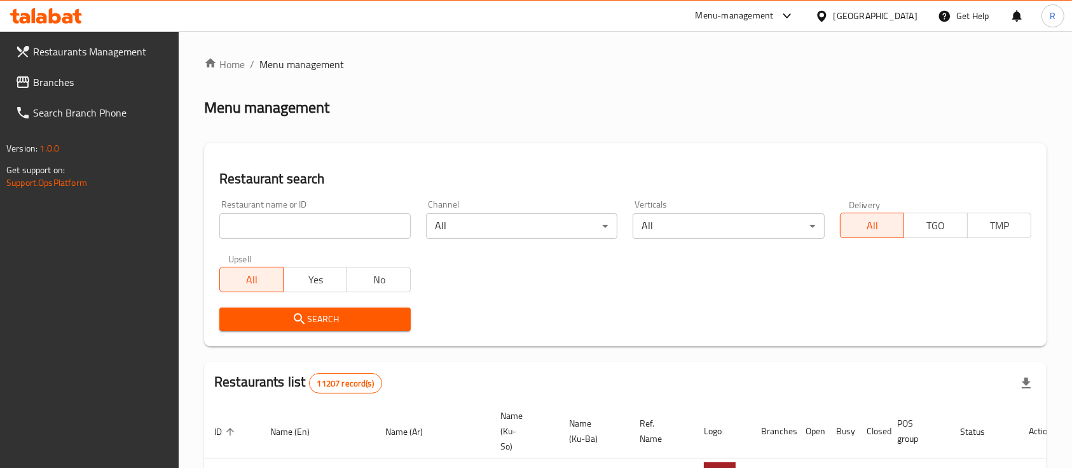
click at [319, 221] on input "search" at bounding box center [314, 225] width 191 height 25
type input "omran b"
click at [317, 320] on span "Search" at bounding box center [315, 319] width 171 height 16
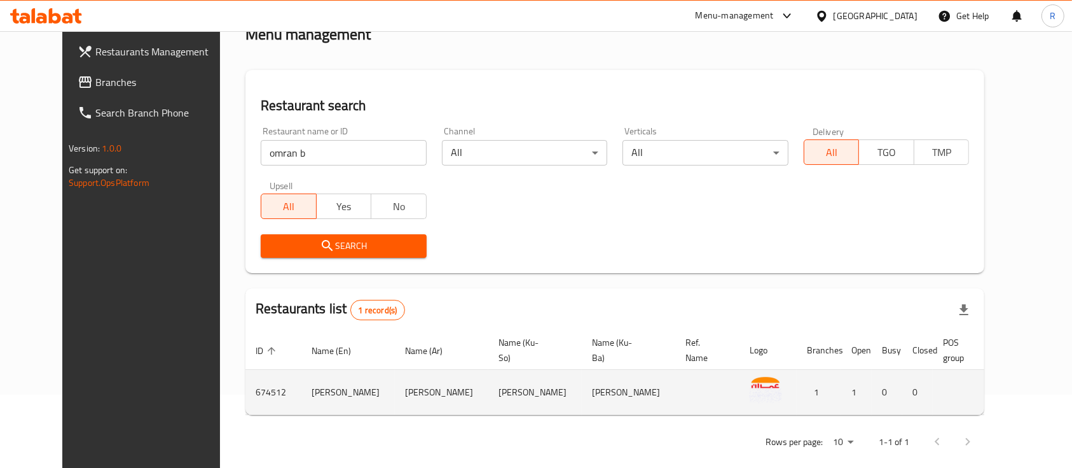
scroll to position [88, 0]
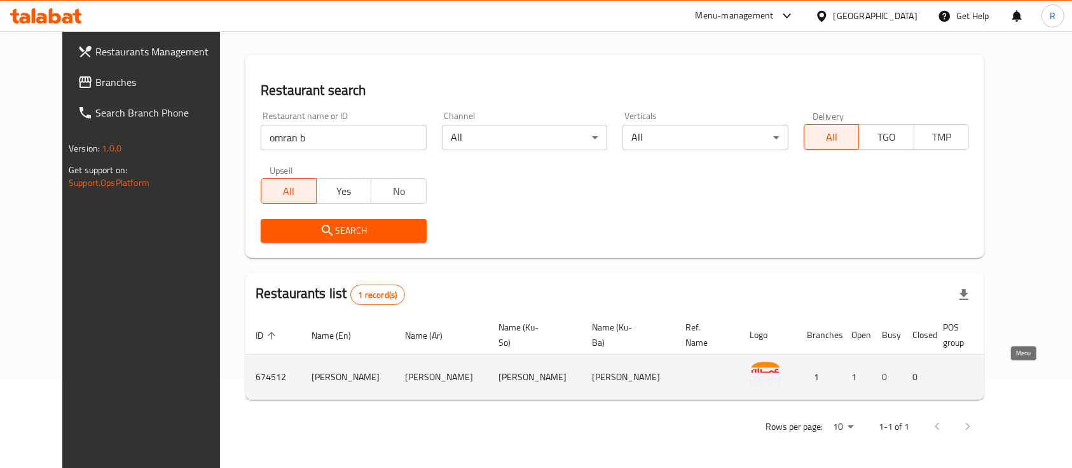
click at [1072, 374] on icon "enhanced table" at bounding box center [1081, 377] width 14 height 11
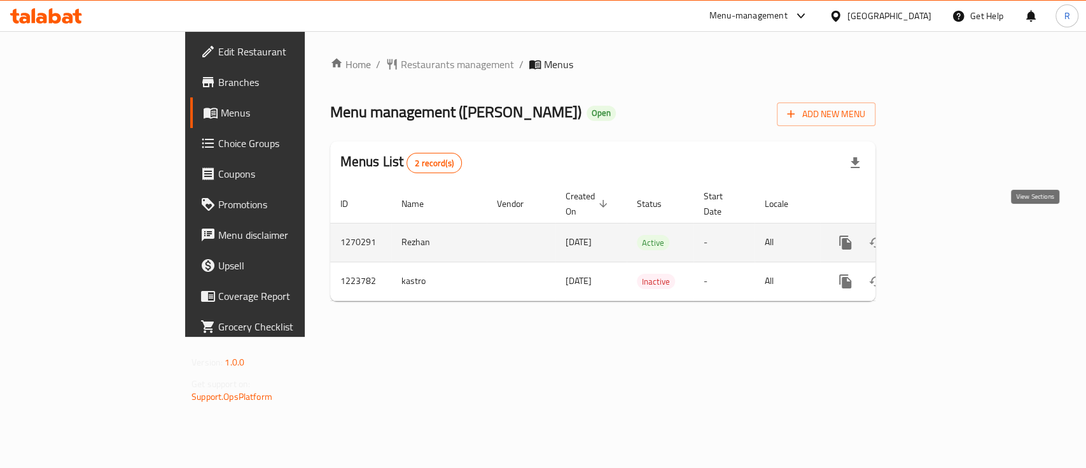
click at [943, 237] on icon "enhanced table" at bounding box center [936, 242] width 11 height 11
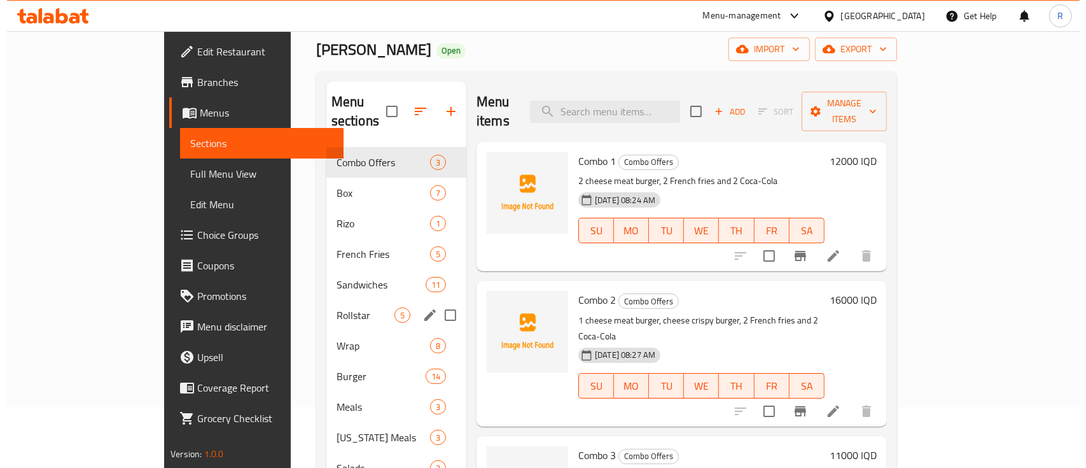
scroll to position [85, 0]
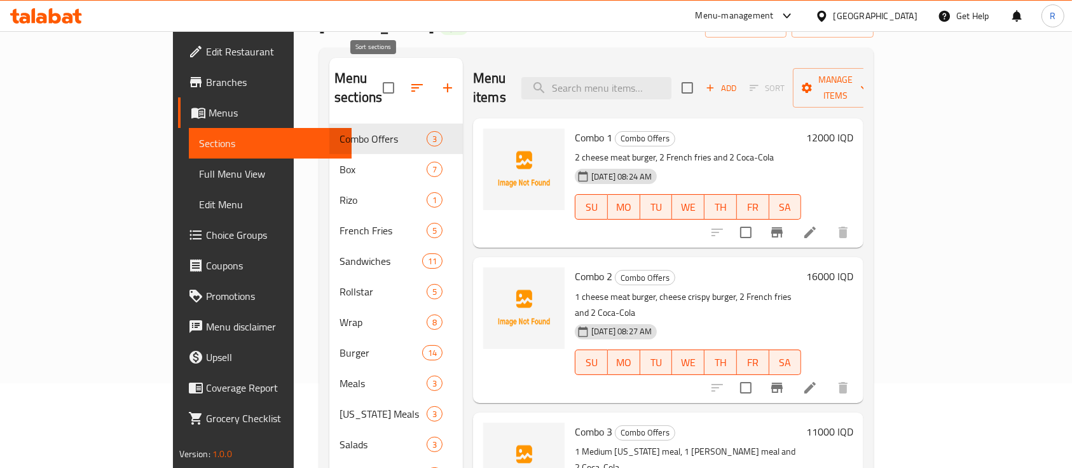
click at [410, 80] on icon "button" at bounding box center [417, 87] width 15 height 15
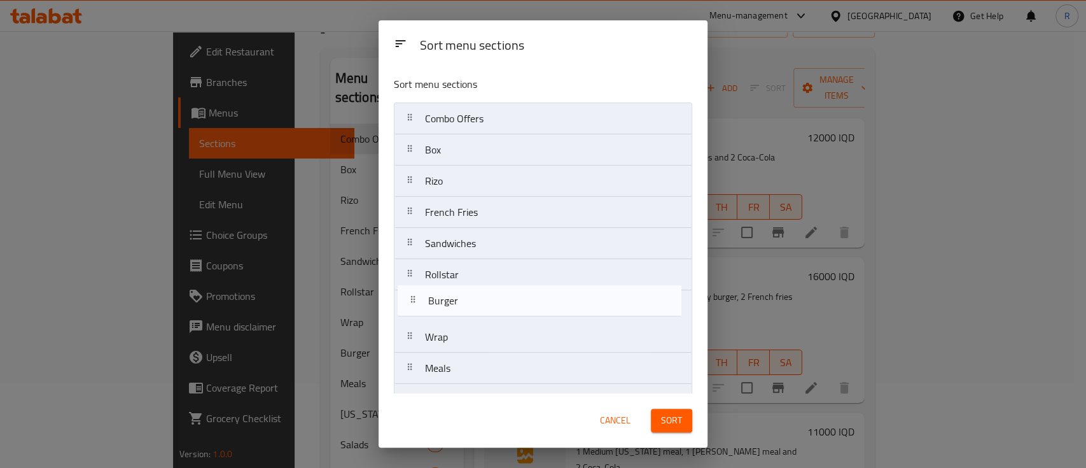
scroll to position [2, 0]
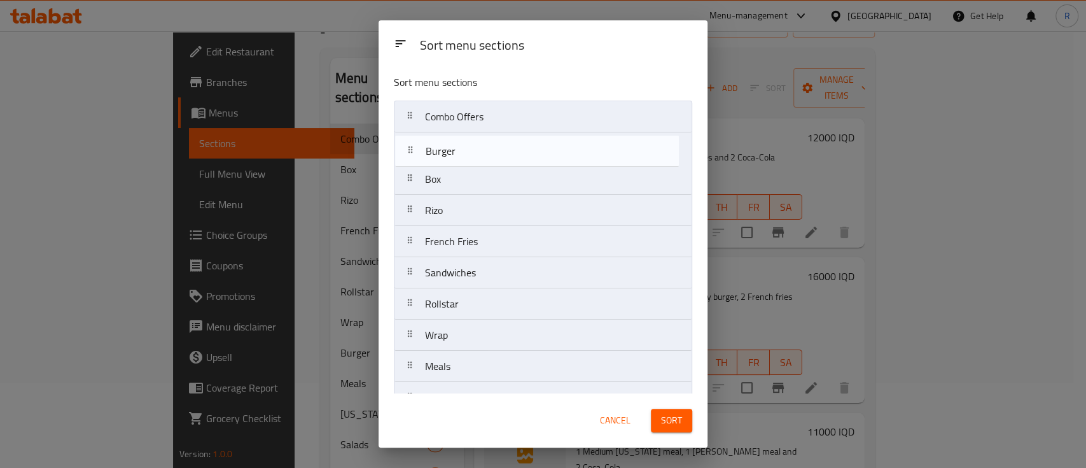
drag, startPoint x: 496, startPoint y: 343, endPoint x: 496, endPoint y: 149, distance: 194.0
click at [496, 149] on nav "Combo Offers Box Rizo French Fries Sandwiches Rollstar Wrap Burger Meals Kentuc…" at bounding box center [543, 288] width 298 height 375
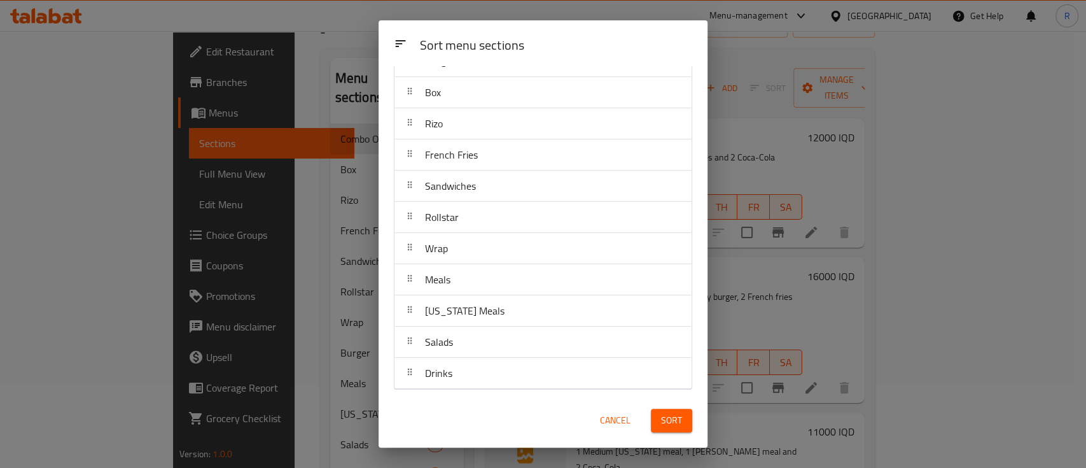
scroll to position [4, 0]
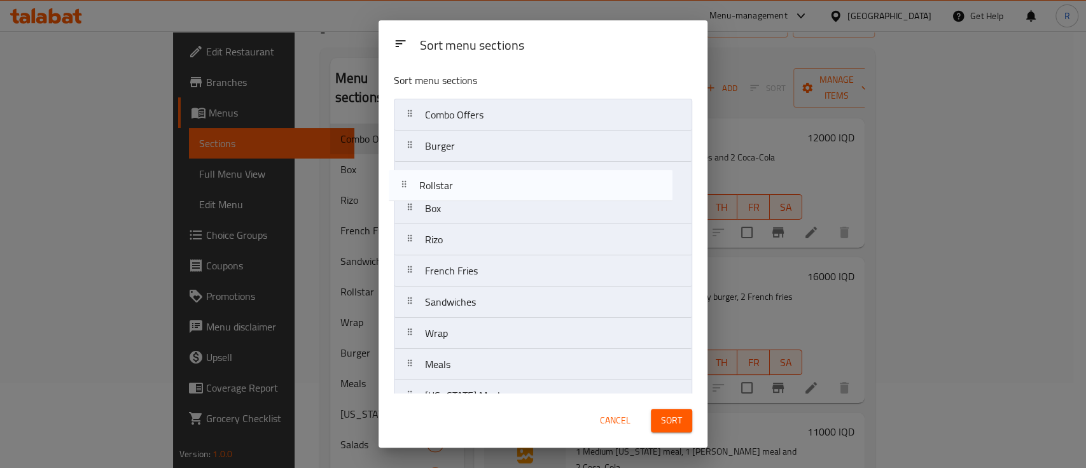
drag, startPoint x: 464, startPoint y: 303, endPoint x: 457, endPoint y: 182, distance: 121.7
click at [457, 182] on nav "Combo Offers Burger Box Rizo French Fries Sandwiches Rollstar Wrap Meals Kentuc…" at bounding box center [543, 286] width 298 height 375
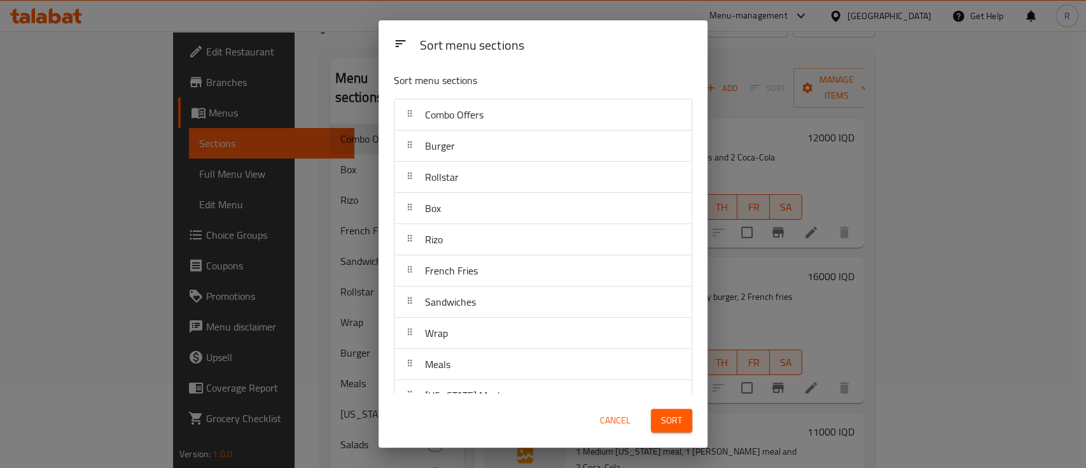
scroll to position [6, 0]
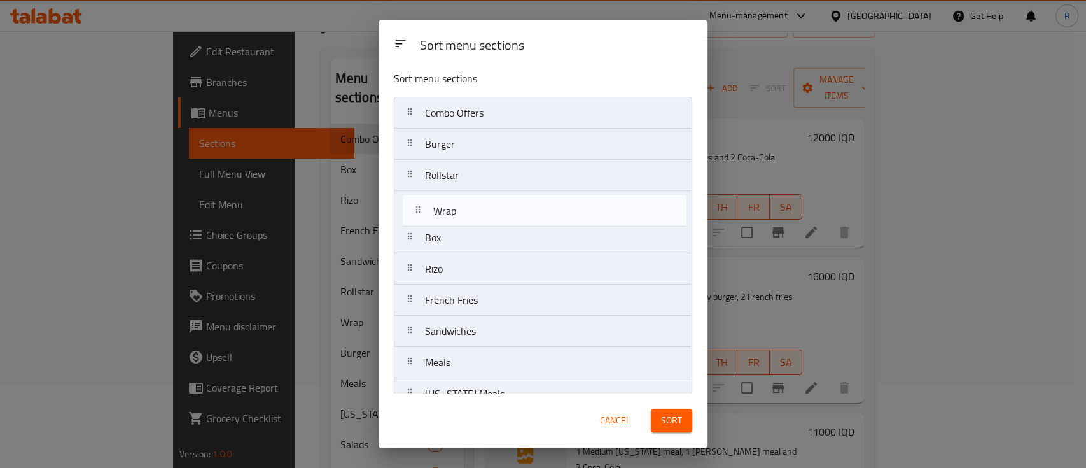
drag, startPoint x: 462, startPoint y: 331, endPoint x: 466, endPoint y: 204, distance: 127.9
click at [466, 204] on nav "Combo Offers Burger Rollstar Box Rizo French Fries Sandwiches Wrap Meals Kentuc…" at bounding box center [543, 284] width 298 height 375
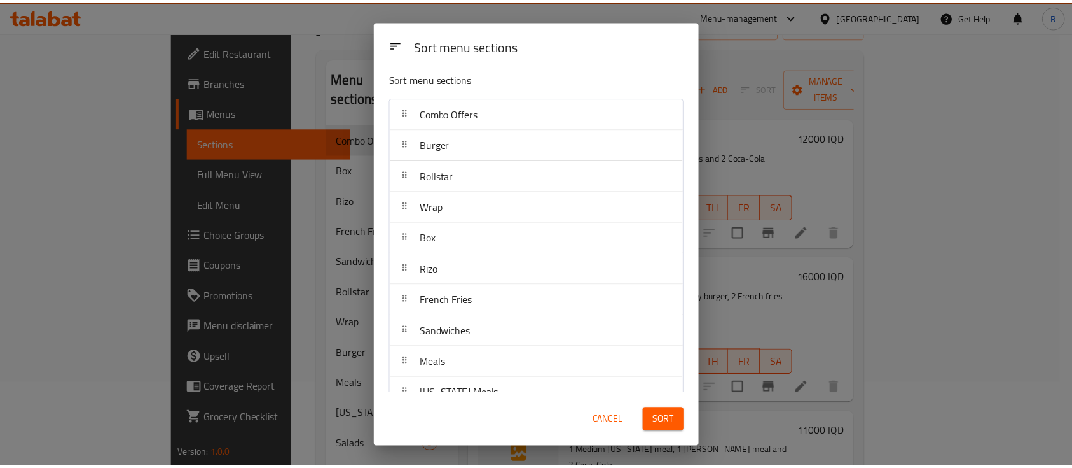
scroll to position [88, 0]
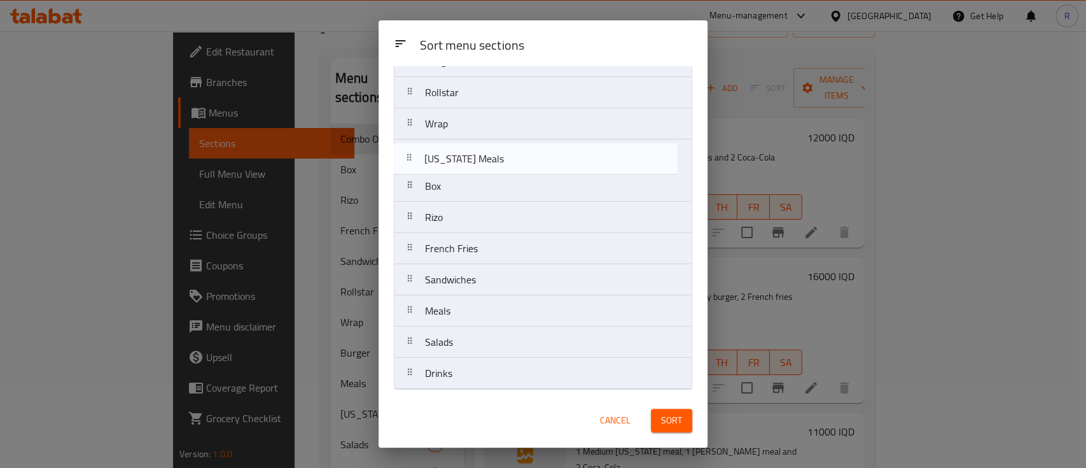
drag, startPoint x: 462, startPoint y: 309, endPoint x: 459, endPoint y: 153, distance: 155.3
click at [459, 153] on nav "Combo Offers Burger Rollstar Wrap Box Rizo French Fries Sandwiches Meals Kentuc…" at bounding box center [543, 201] width 298 height 375
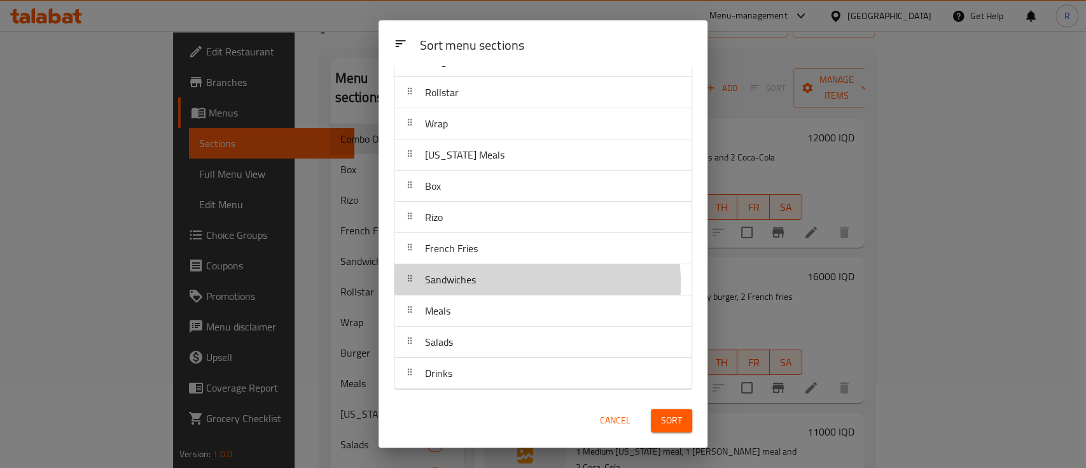
click at [488, 282] on div "Sandwiches" at bounding box center [542, 279] width 287 height 31
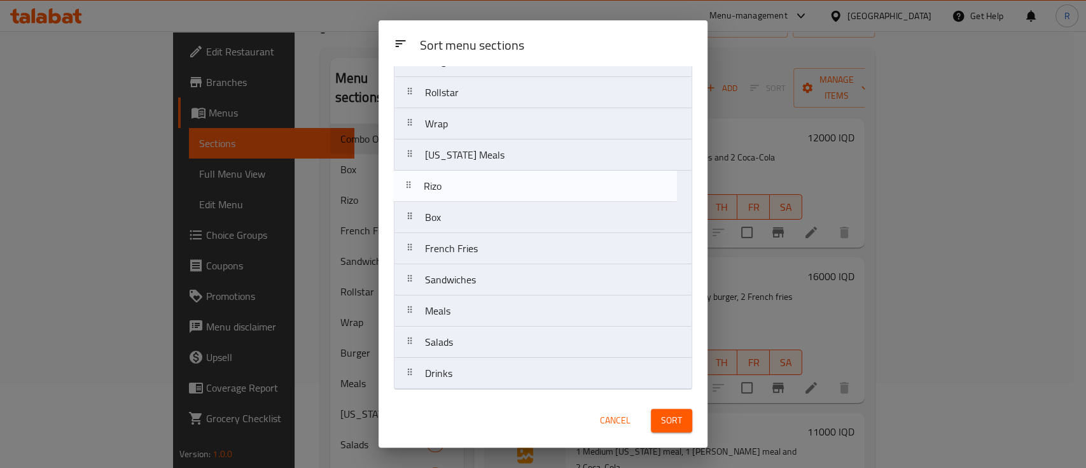
drag, startPoint x: 461, startPoint y: 221, endPoint x: 460, endPoint y: 186, distance: 35.0
click at [460, 186] on nav "Combo Offers Burger Rollstar Wrap Kentucky Meals Box Rizo French Fries Sandwich…" at bounding box center [543, 201] width 298 height 375
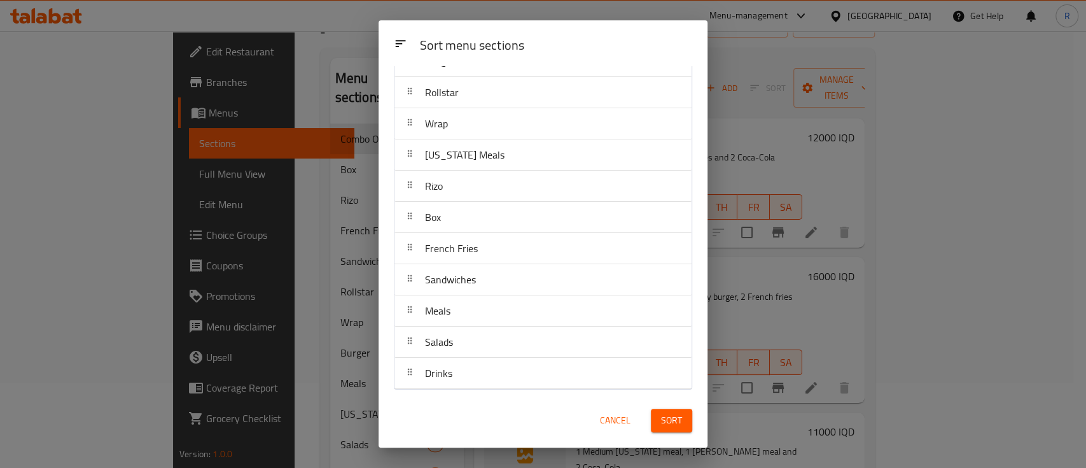
click at [668, 423] on span "Sort" at bounding box center [671, 420] width 21 height 16
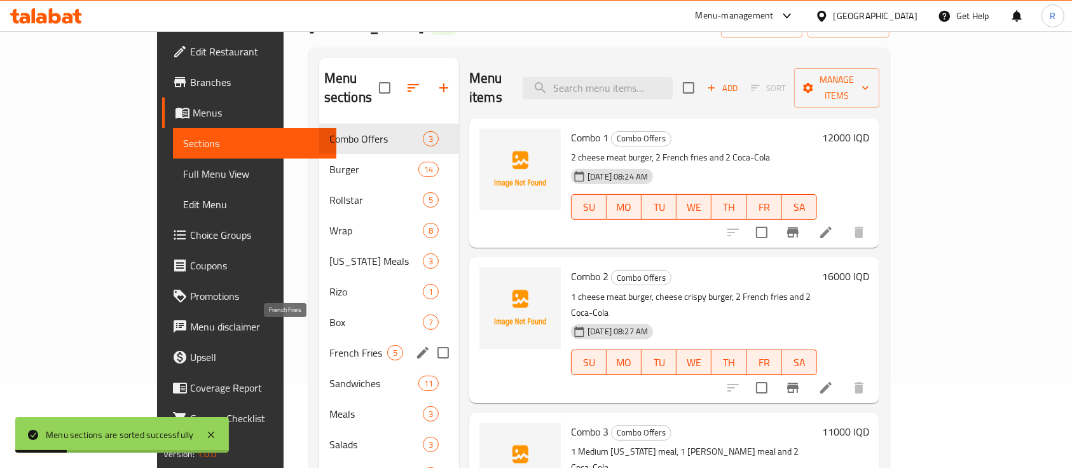
scroll to position [169, 0]
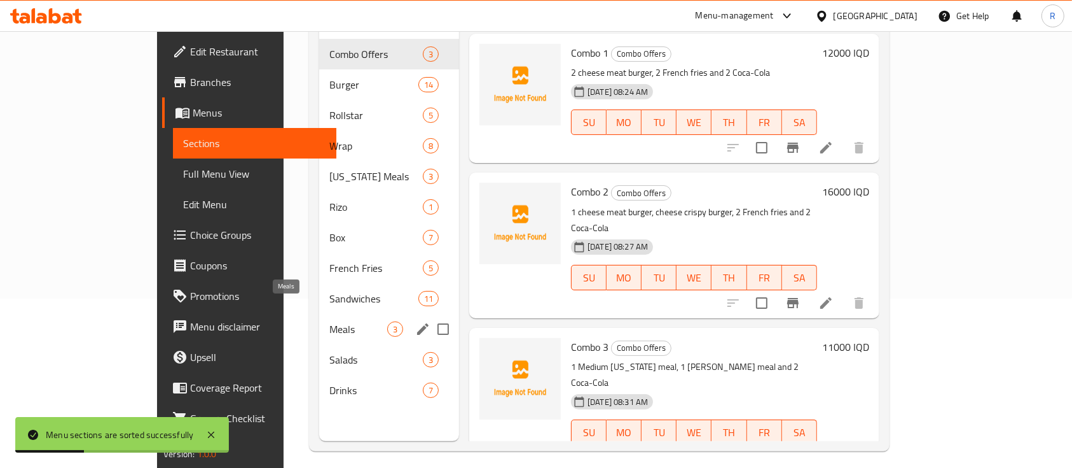
click at [330, 321] on span "Meals" at bounding box center [359, 328] width 58 height 15
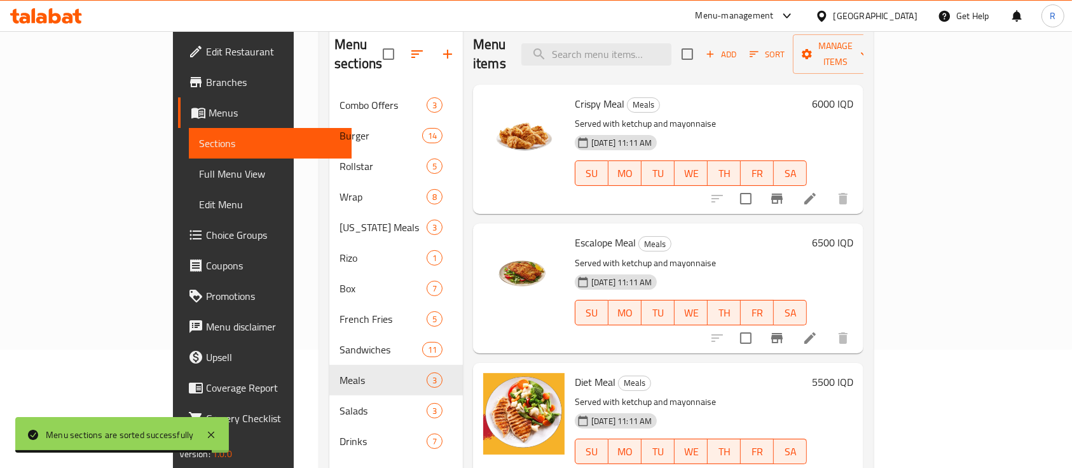
scroll to position [85, 0]
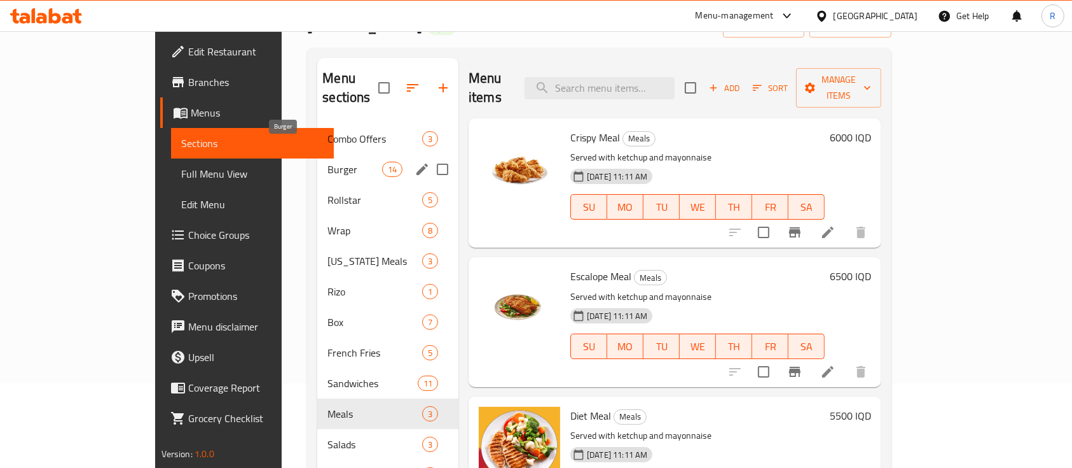
click at [328, 162] on span "Burger" at bounding box center [355, 169] width 54 height 15
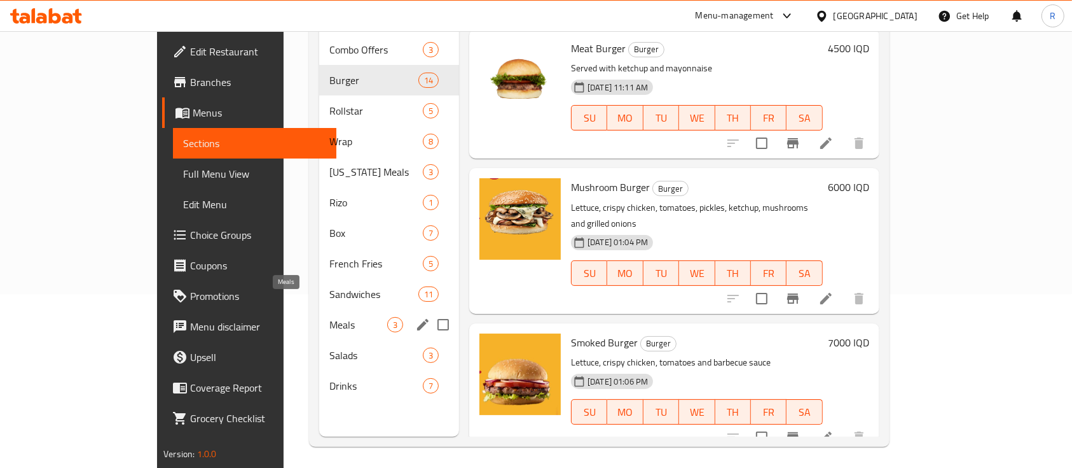
scroll to position [178, 0]
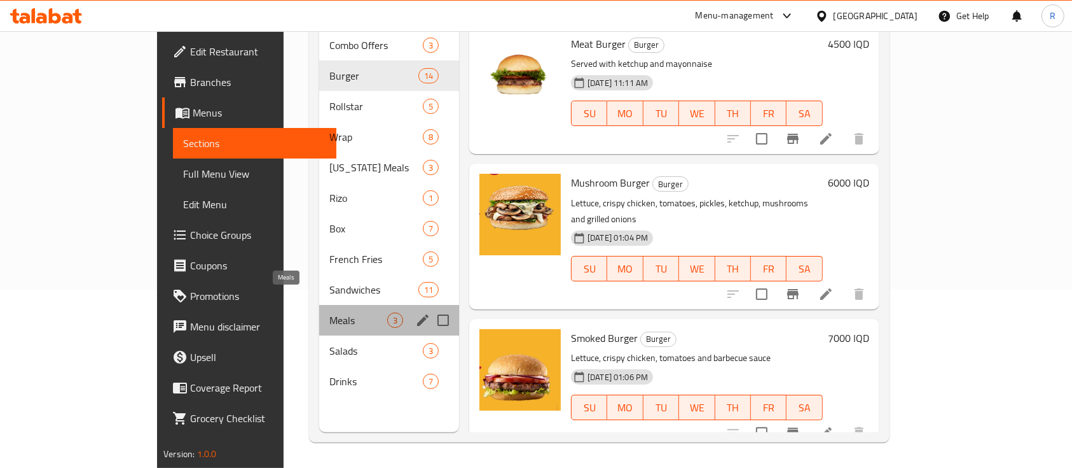
click at [330, 312] on span "Meals" at bounding box center [359, 319] width 58 height 15
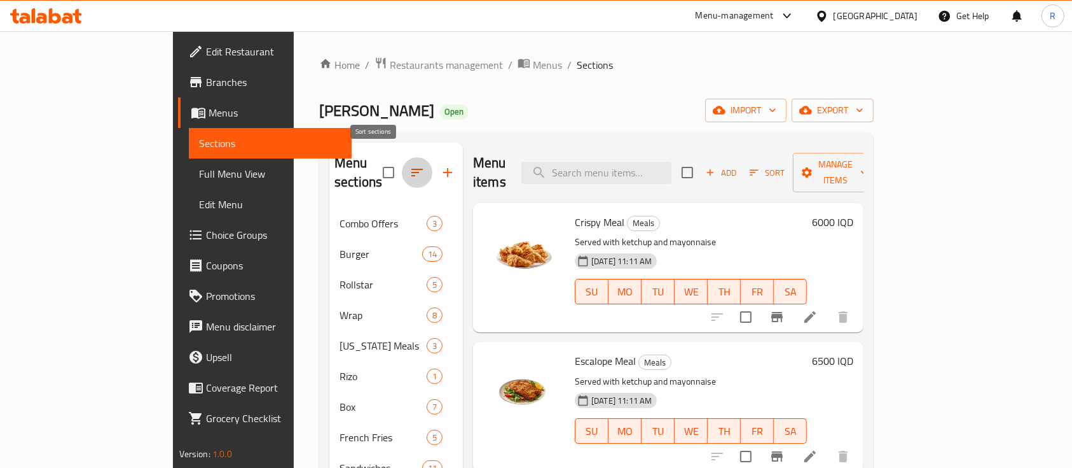
click at [410, 165] on icon "button" at bounding box center [417, 172] width 15 height 15
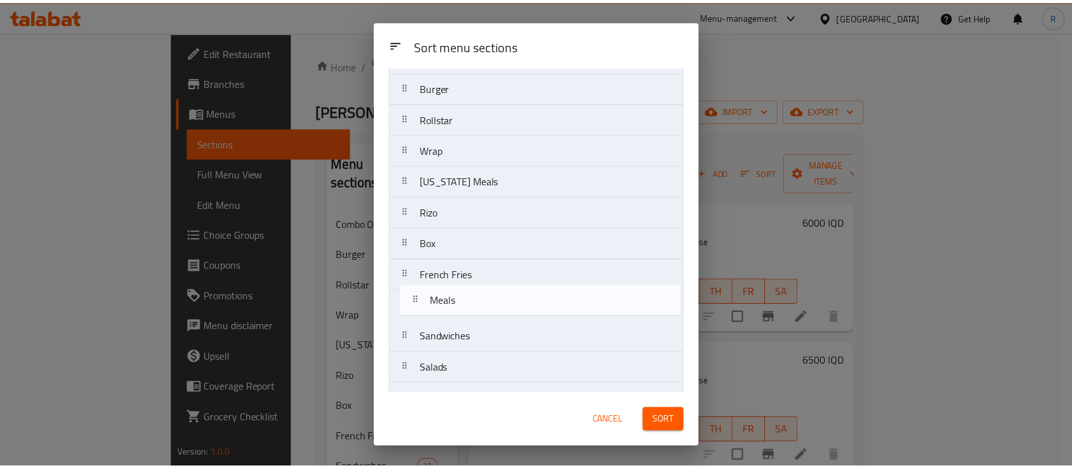
scroll to position [64, 0]
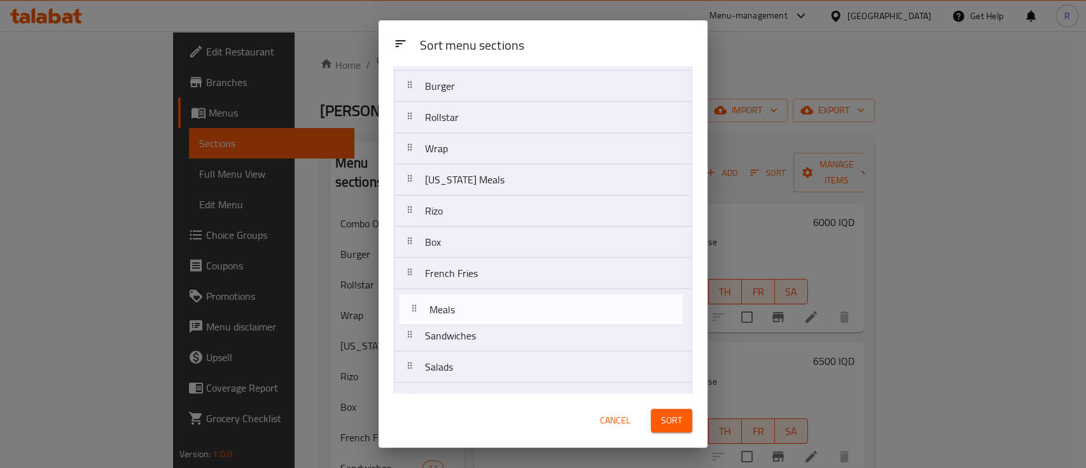
drag, startPoint x: 464, startPoint y: 379, endPoint x: 469, endPoint y: 309, distance: 70.2
click at [469, 309] on nav "Combo Offers Burger Rollstar Wrap Kentucky Meals Rizo Box French Fries Sandwich…" at bounding box center [543, 226] width 298 height 375
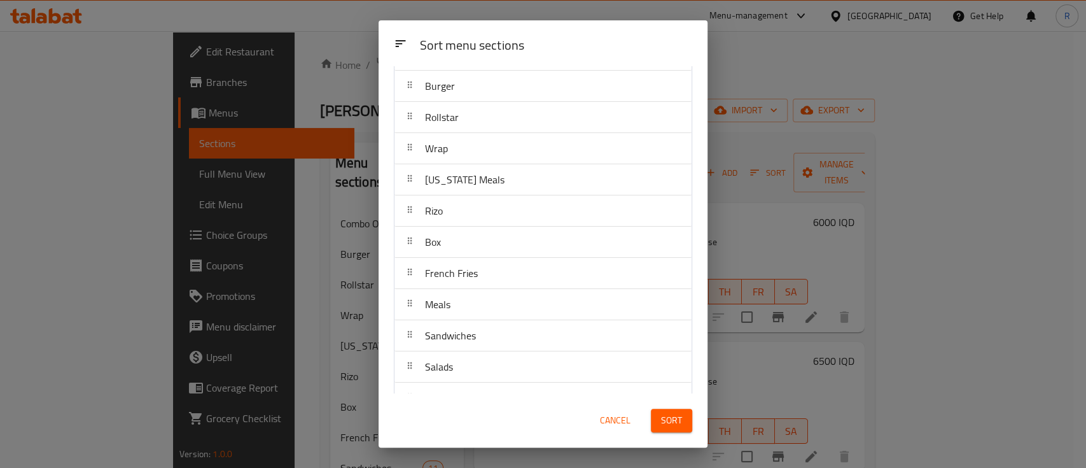
drag, startPoint x: 670, startPoint y: 423, endPoint x: 316, endPoint y: 308, distance: 372.5
click at [670, 421] on span "Sort" at bounding box center [671, 420] width 21 height 16
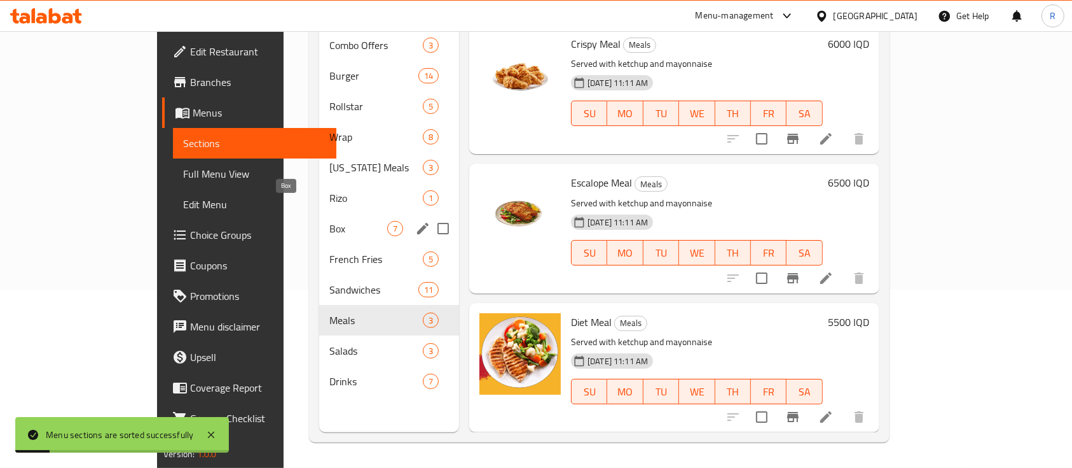
scroll to position [0, 0]
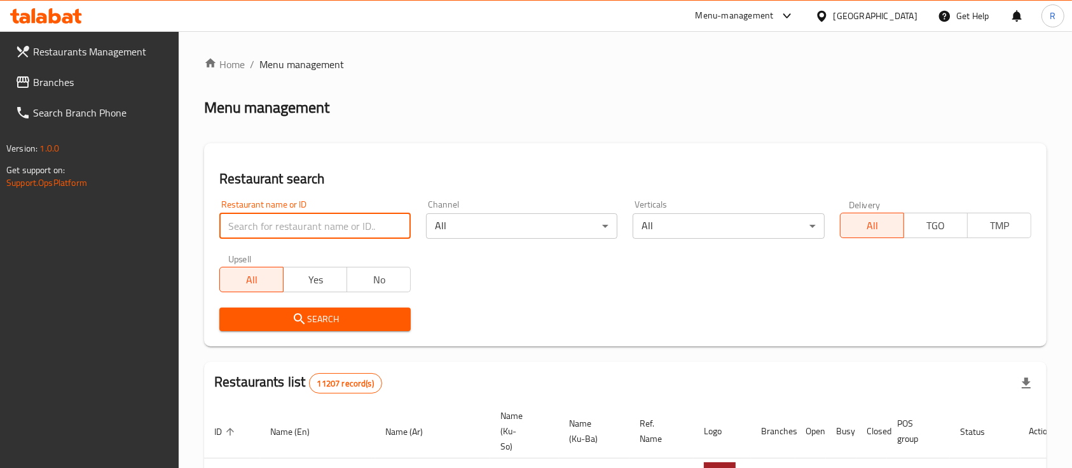
click at [382, 220] on input "search" at bounding box center [314, 225] width 191 height 25
type input "p"
type input "shaqlawa pi"
click button "Search" at bounding box center [314, 319] width 191 height 24
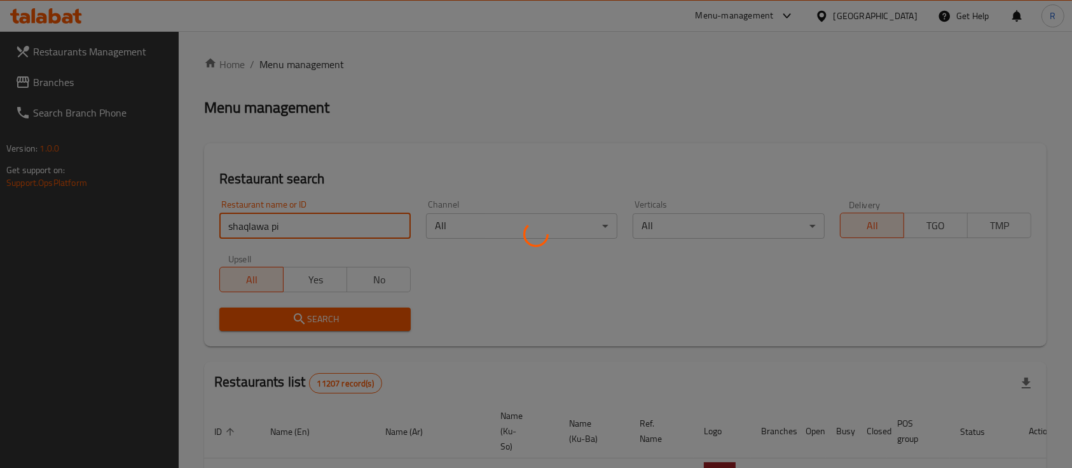
click button "Search" at bounding box center [314, 319] width 191 height 24
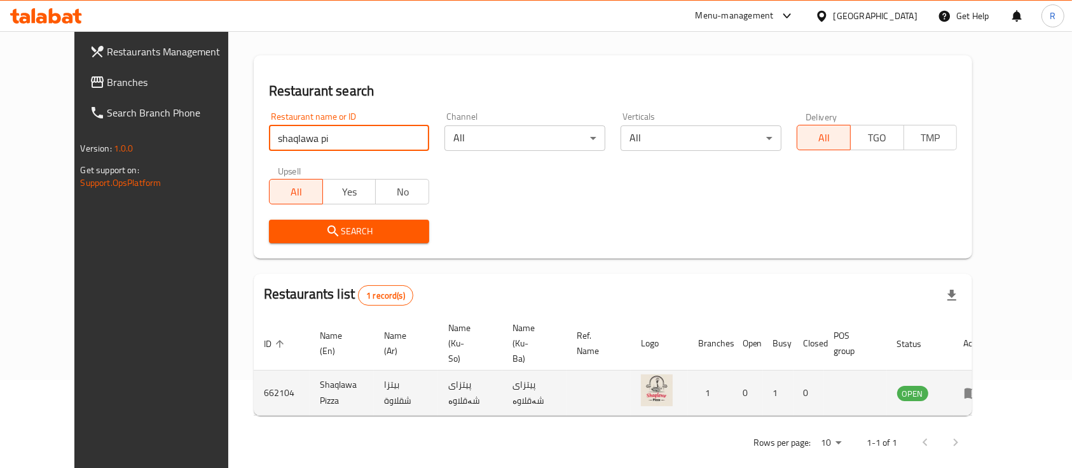
scroll to position [88, 0]
click at [979, 387] on icon "enhanced table" at bounding box center [972, 392] width 14 height 11
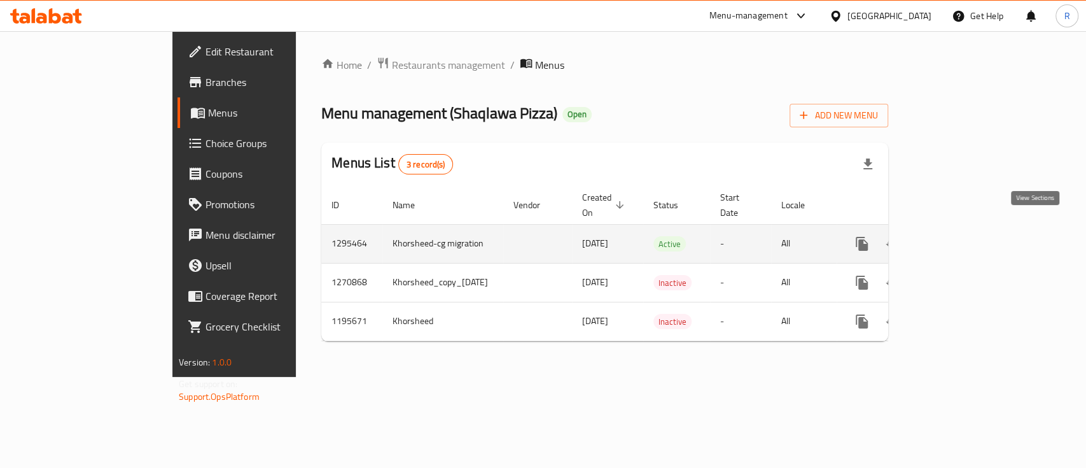
click at [961, 236] on icon "enhanced table" at bounding box center [953, 243] width 15 height 15
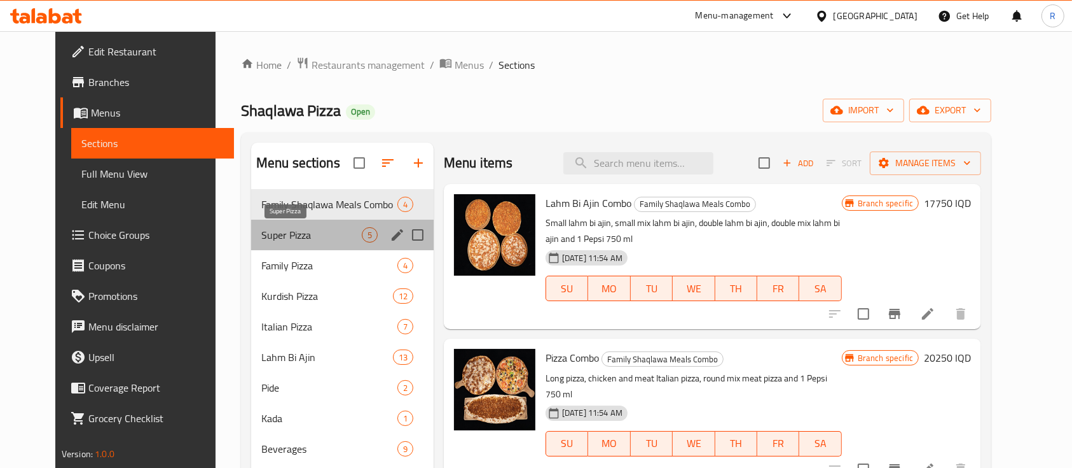
click at [278, 239] on span "Super Pizza" at bounding box center [311, 234] width 101 height 15
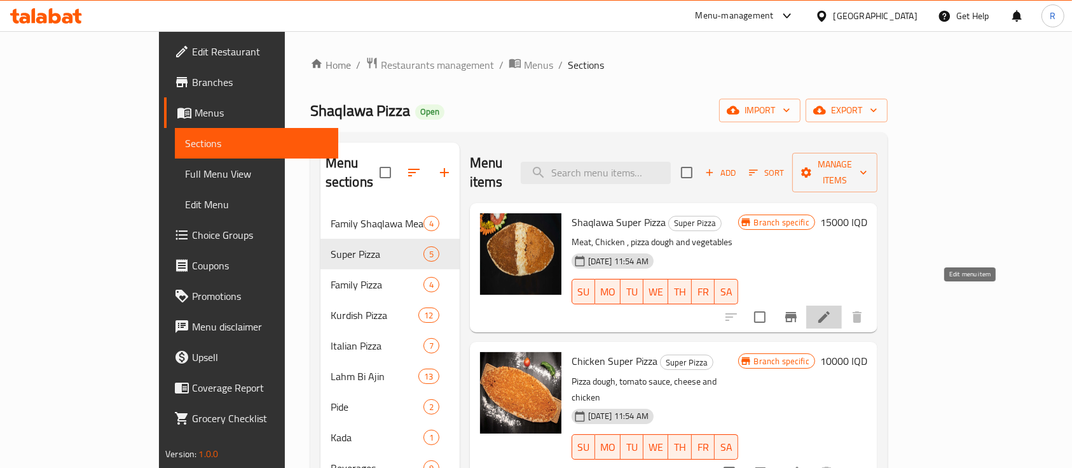
click at [832, 309] on icon at bounding box center [824, 316] width 15 height 15
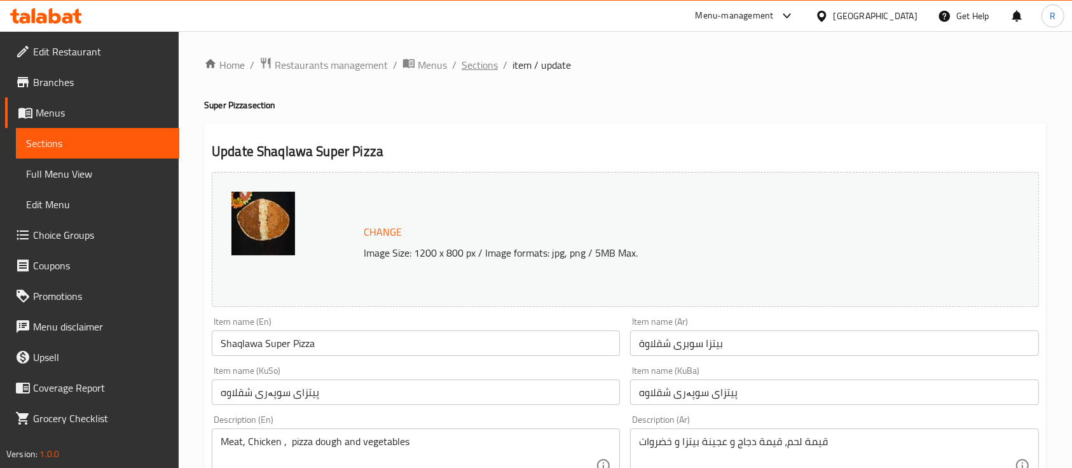
click at [465, 64] on span "Sections" at bounding box center [480, 64] width 36 height 15
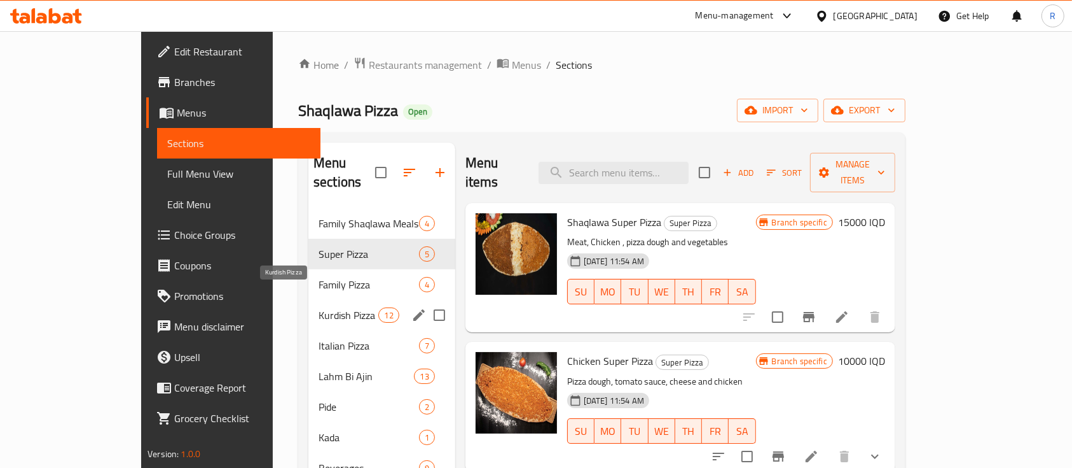
click at [319, 307] on span "Kurdish Pizza" at bounding box center [349, 314] width 60 height 15
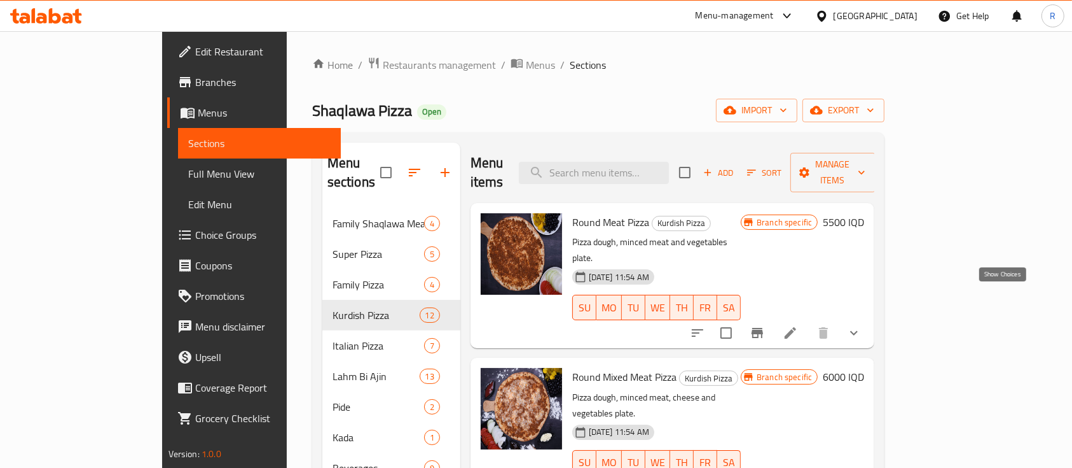
click at [862, 325] on icon "show more" at bounding box center [854, 332] width 15 height 15
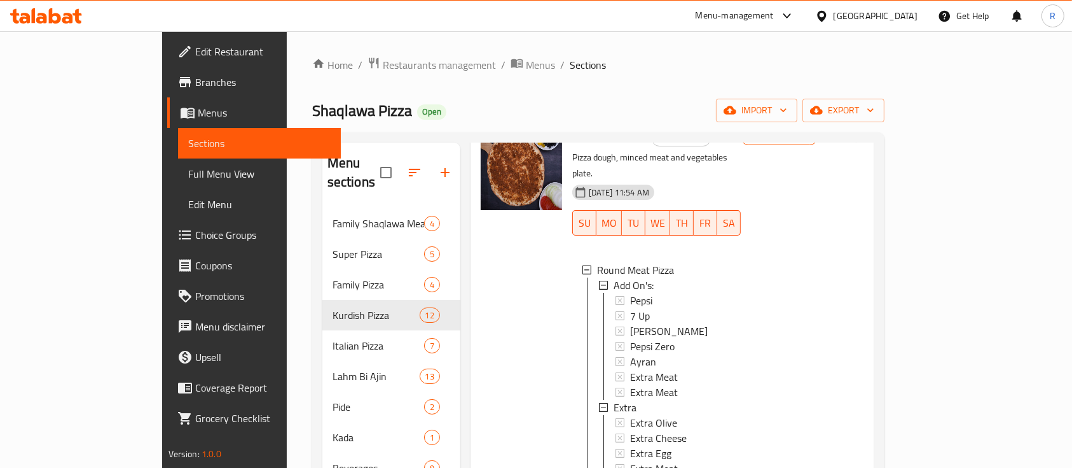
scroll to position [169, 0]
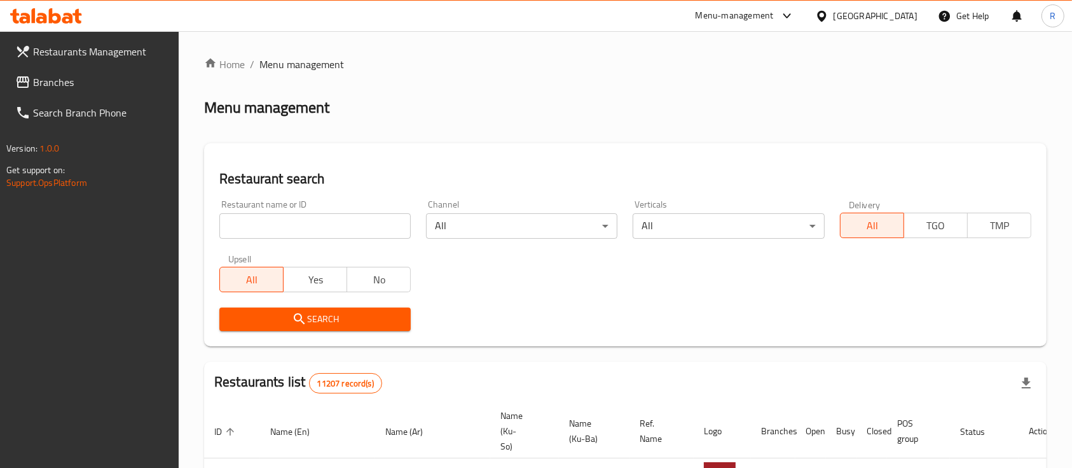
click at [337, 219] on input "search" at bounding box center [314, 225] width 191 height 25
type input "omran b"
click at [334, 318] on span "Search" at bounding box center [315, 319] width 171 height 16
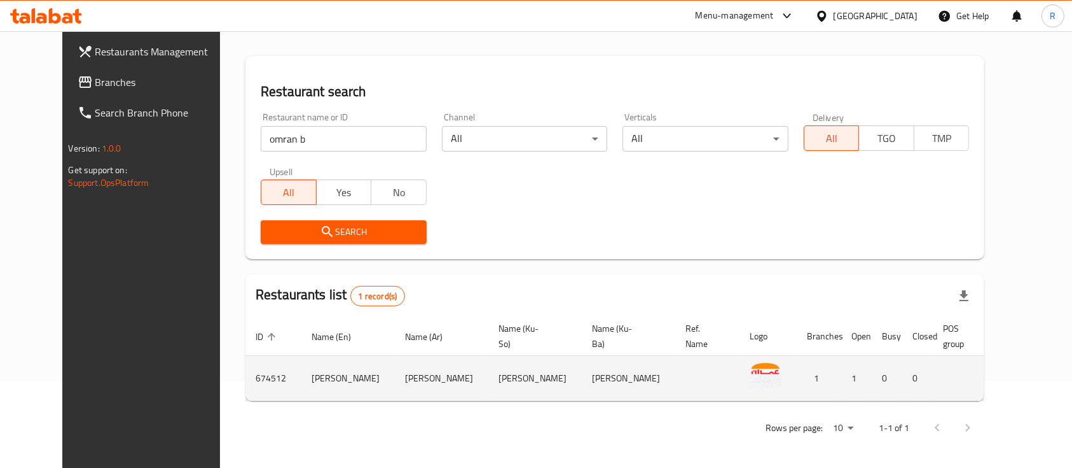
scroll to position [88, 0]
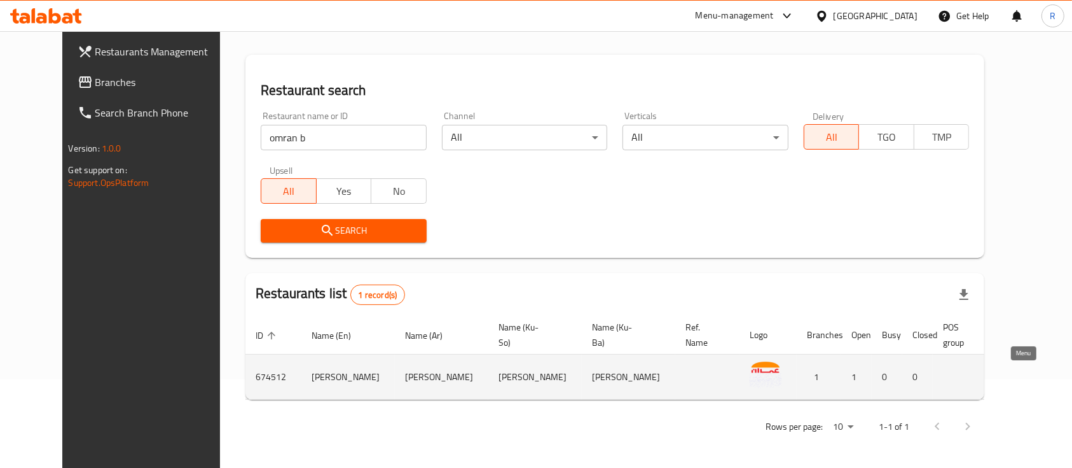
click at [1072, 373] on icon "enhanced table" at bounding box center [1080, 376] width 15 height 15
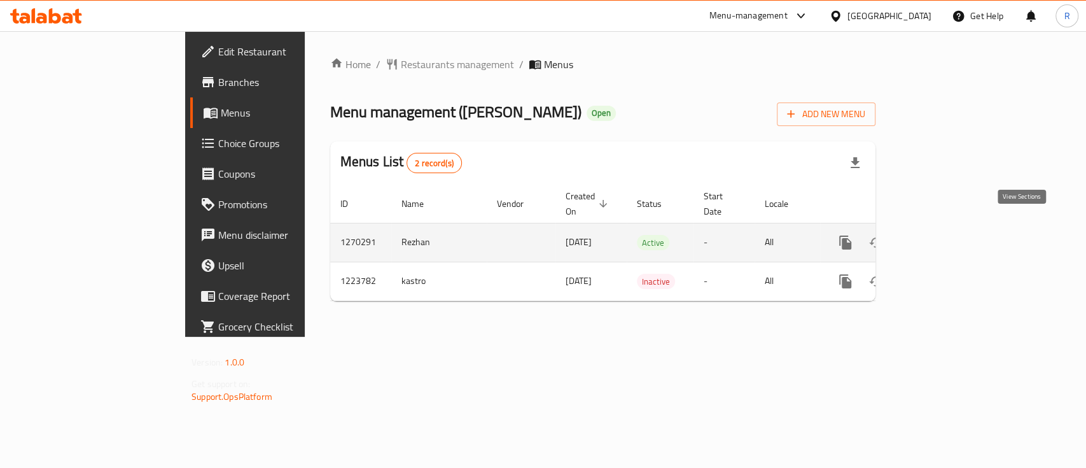
click at [945, 235] on icon "enhanced table" at bounding box center [936, 242] width 15 height 15
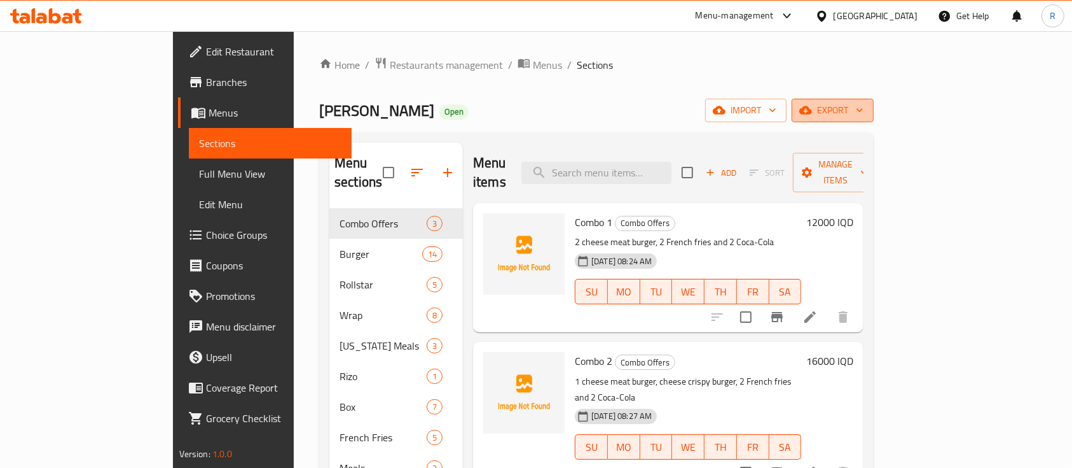
click at [864, 112] on span "export" at bounding box center [833, 110] width 62 height 16
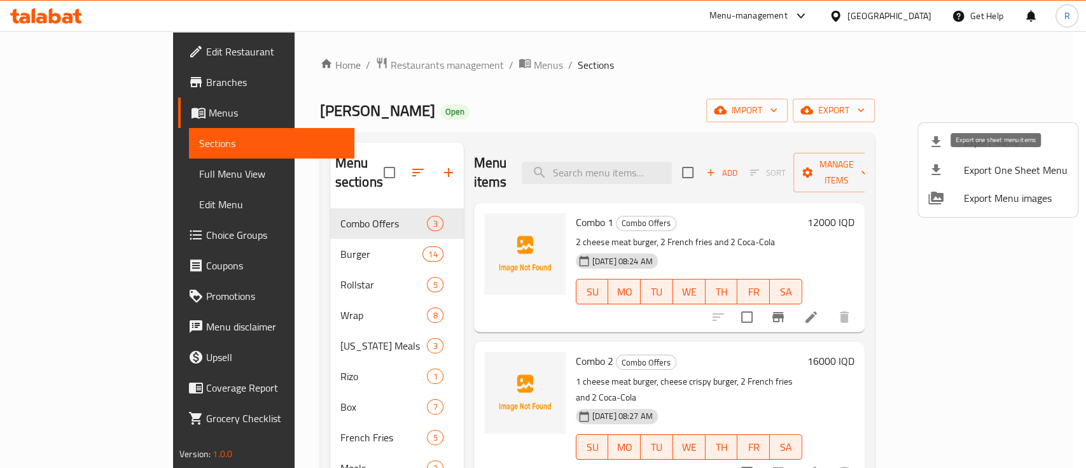
drag, startPoint x: 1018, startPoint y: 170, endPoint x: 756, endPoint y: 161, distance: 261.6
click at [1018, 170] on span "Export One Sheet Menu" at bounding box center [1016, 169] width 104 height 15
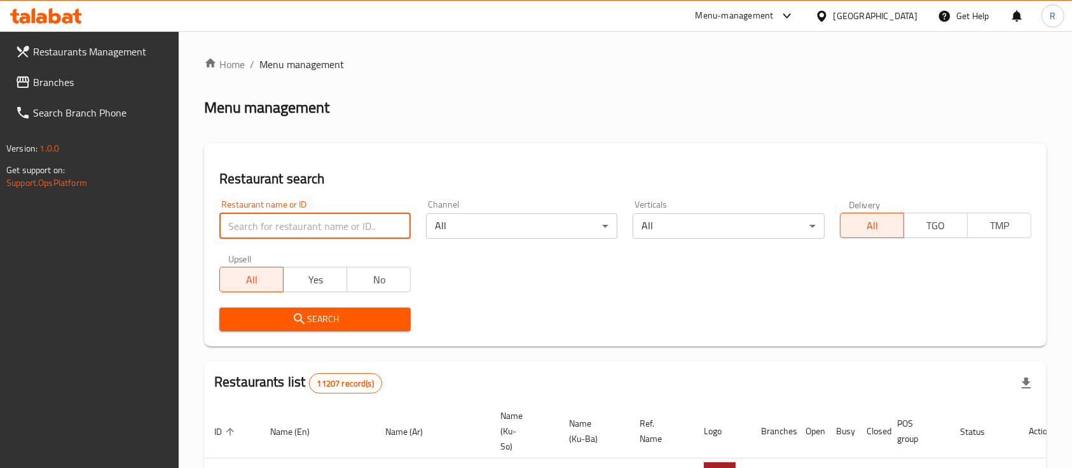
click at [331, 225] on input "search" at bounding box center [314, 225] width 191 height 25
type input "burger king"
click button "Search" at bounding box center [314, 319] width 191 height 24
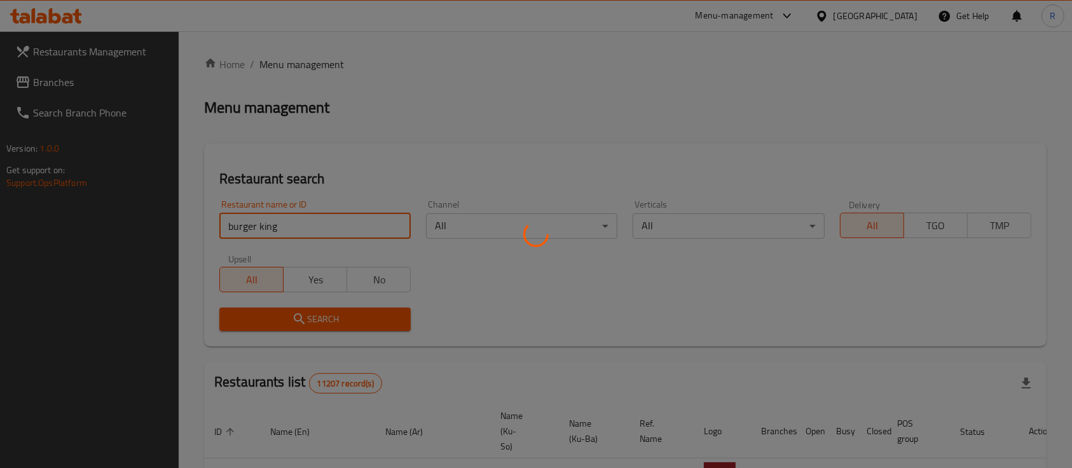
click button "Search" at bounding box center [314, 319] width 191 height 24
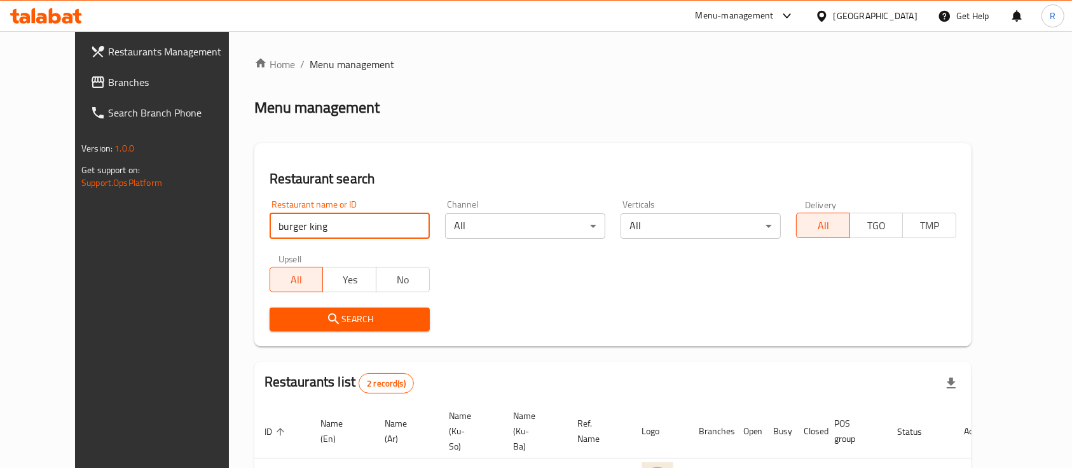
scroll to position [133, 0]
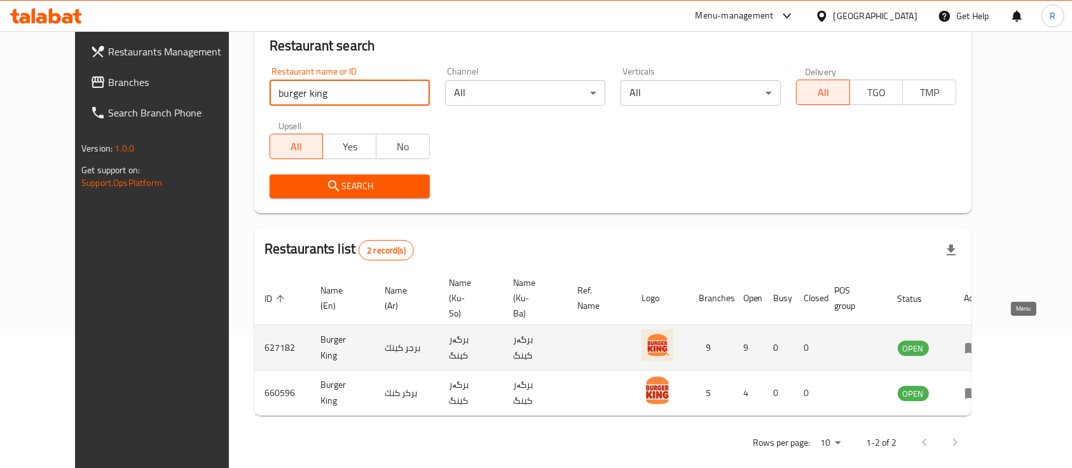
click at [980, 340] on icon "enhanced table" at bounding box center [972, 347] width 15 height 15
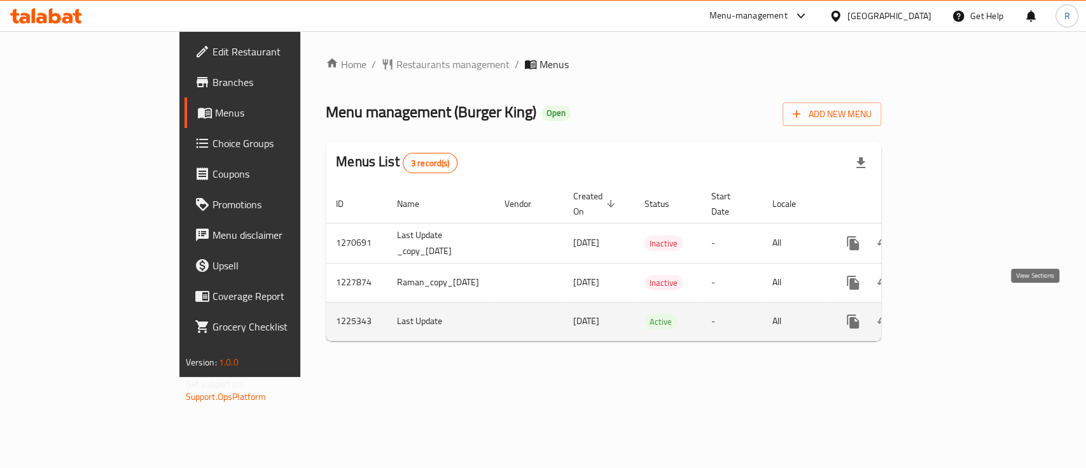
click at [952, 314] on icon "enhanced table" at bounding box center [944, 321] width 15 height 15
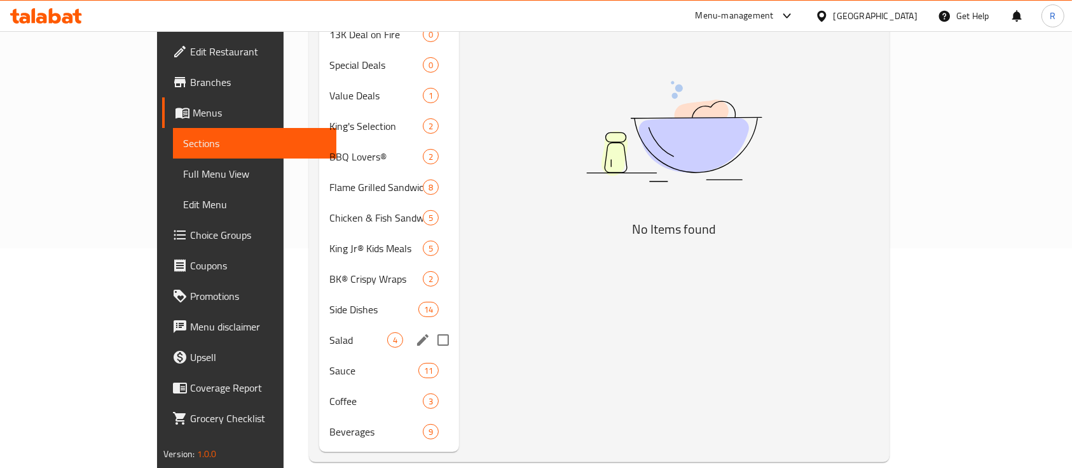
scroll to position [50, 0]
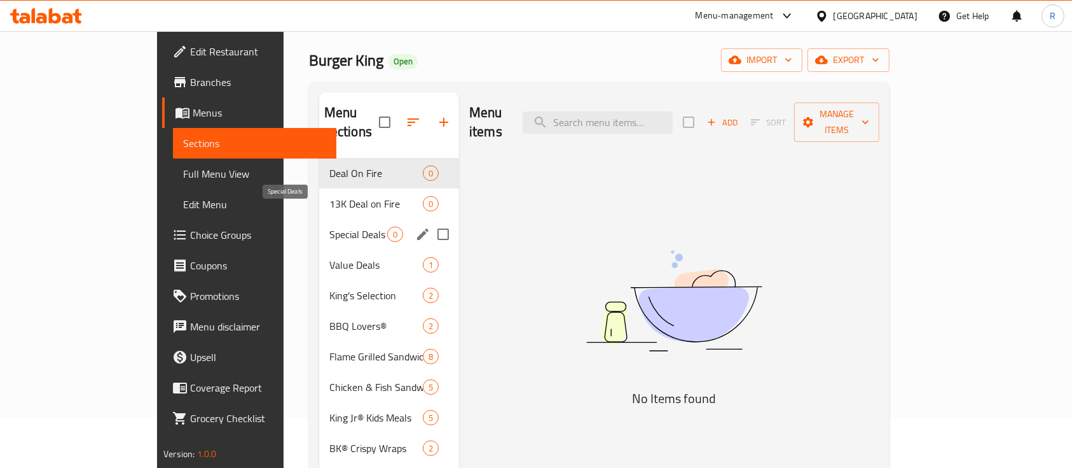
click at [330, 226] on span "Special Deals" at bounding box center [359, 233] width 58 height 15
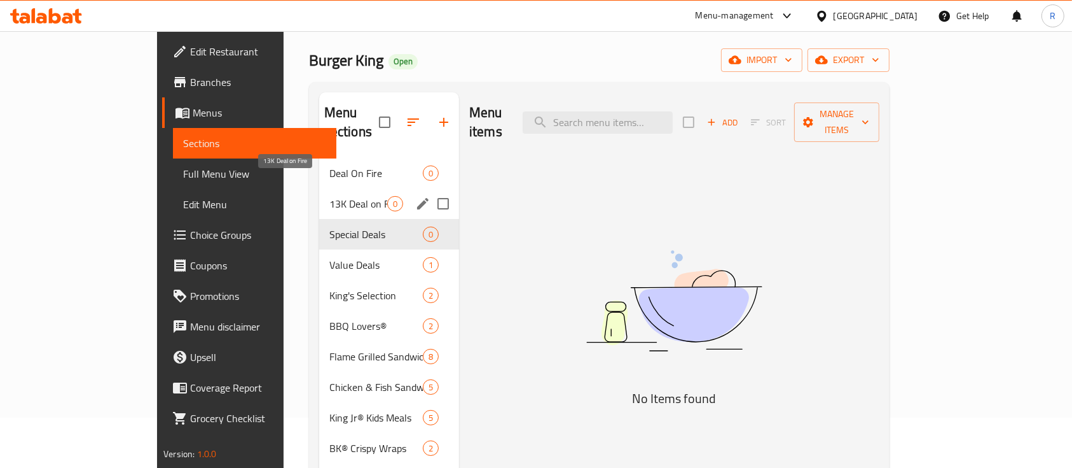
click at [330, 196] on span "13K Deal on Fire" at bounding box center [359, 203] width 58 height 15
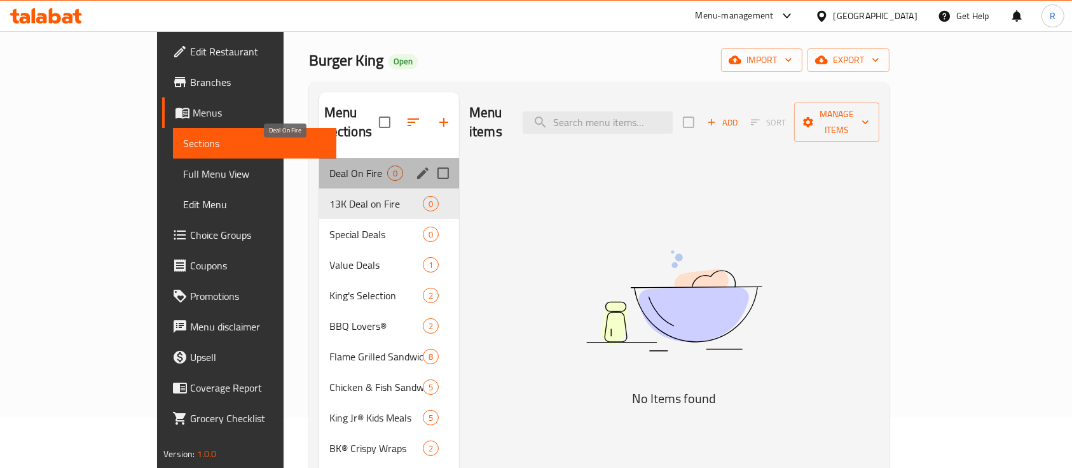
click at [330, 165] on span "Deal On Fire" at bounding box center [359, 172] width 58 height 15
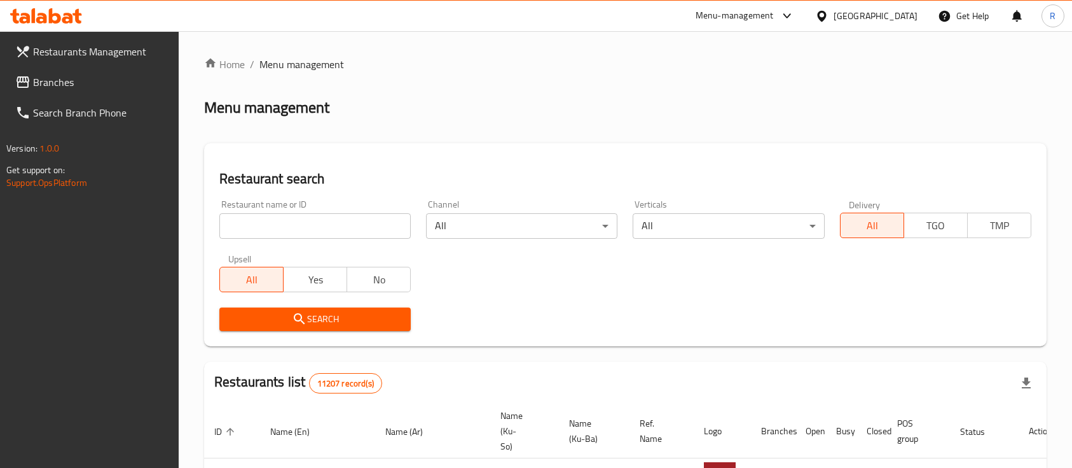
scroll to position [50, 0]
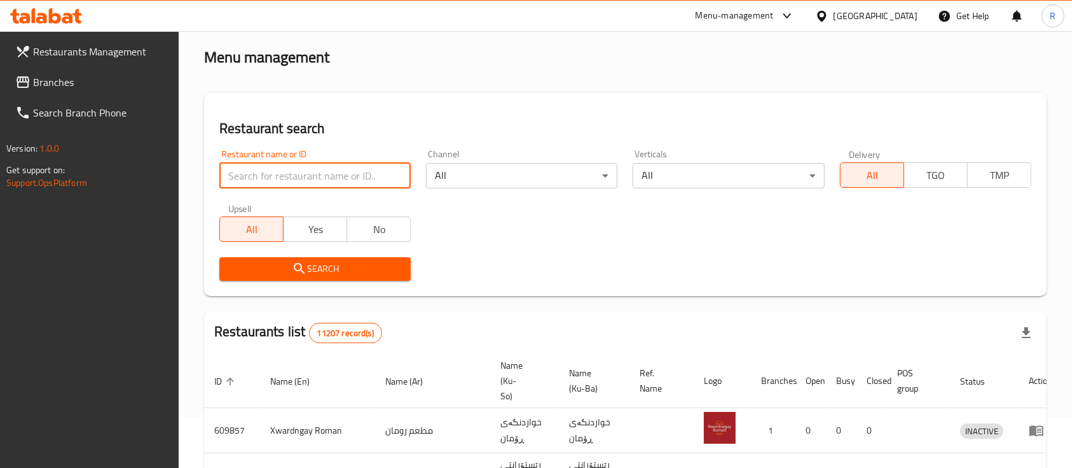
click at [293, 165] on input "search" at bounding box center [314, 175] width 191 height 25
type input "burger king"
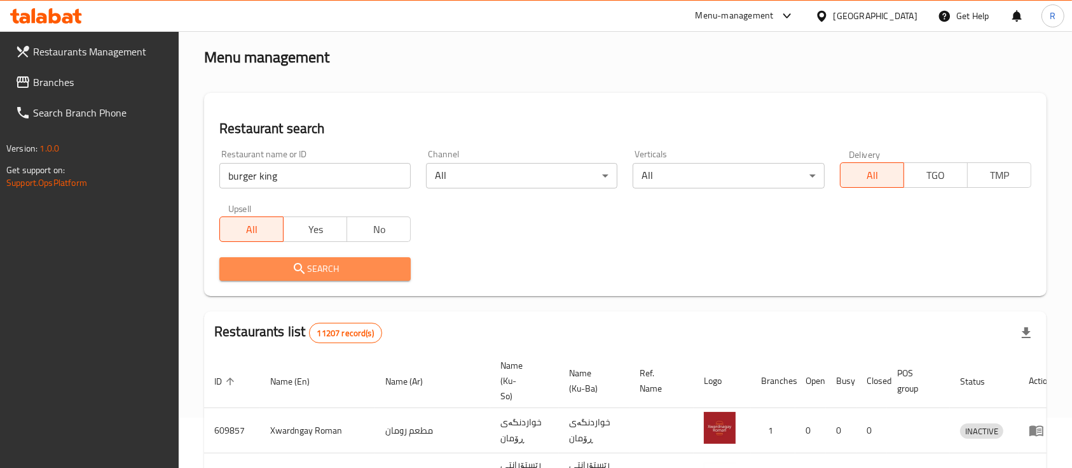
click at [333, 263] on span "Search" at bounding box center [315, 269] width 171 height 16
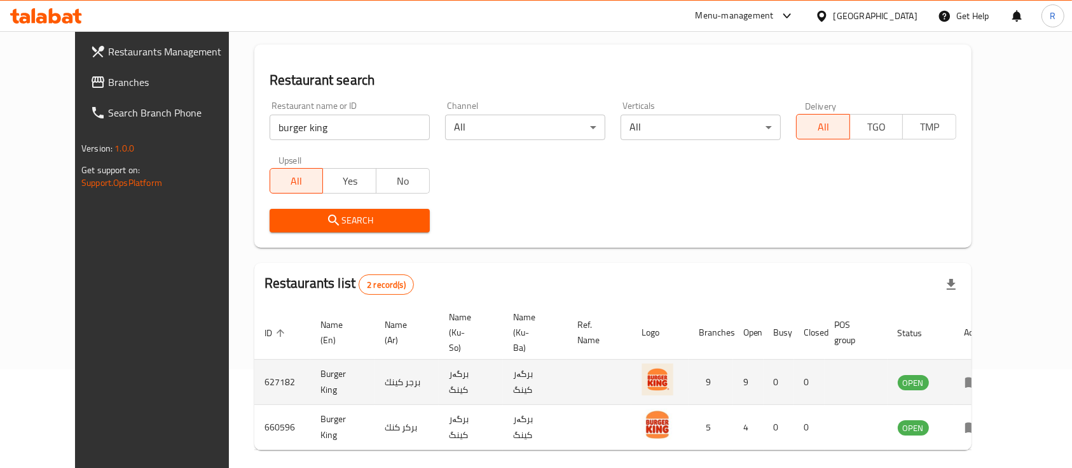
scroll to position [133, 0]
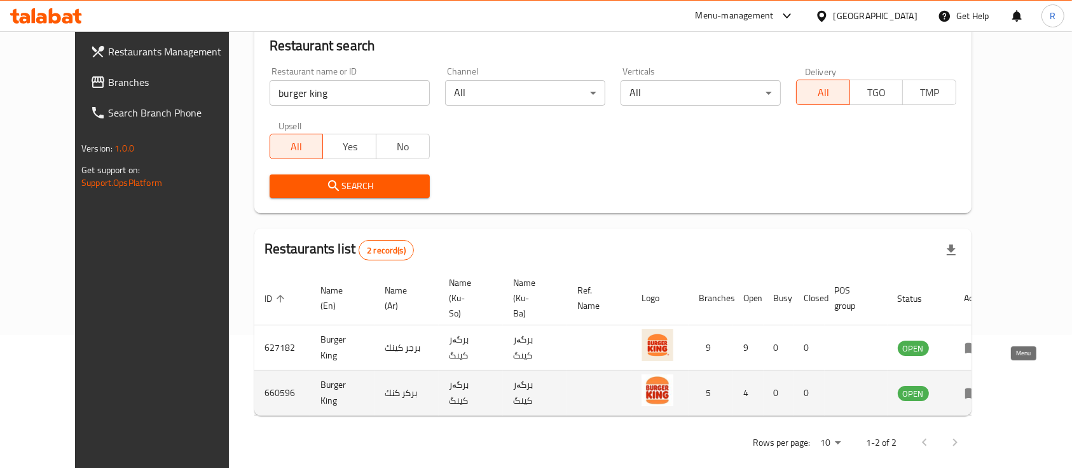
click at [980, 388] on icon "enhanced table" at bounding box center [973, 393] width 14 height 11
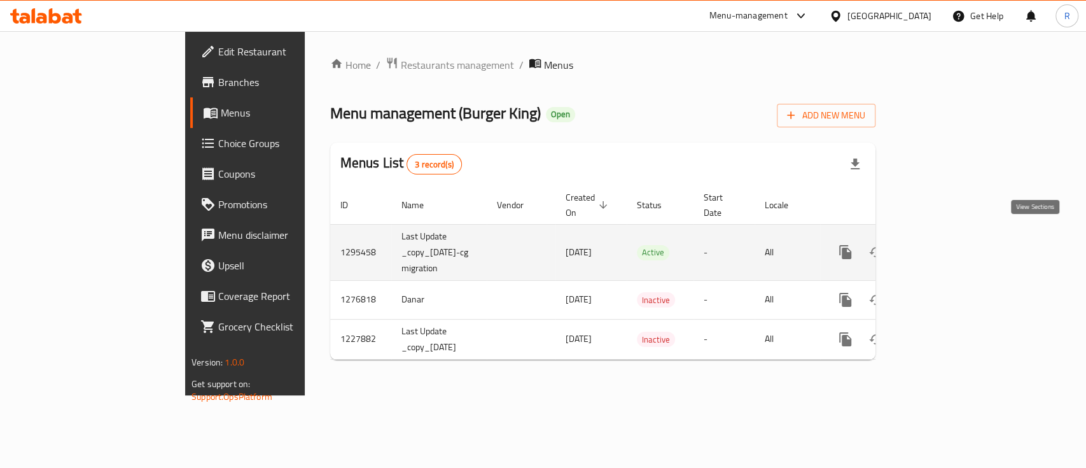
click at [945, 244] on icon "enhanced table" at bounding box center [936, 251] width 15 height 15
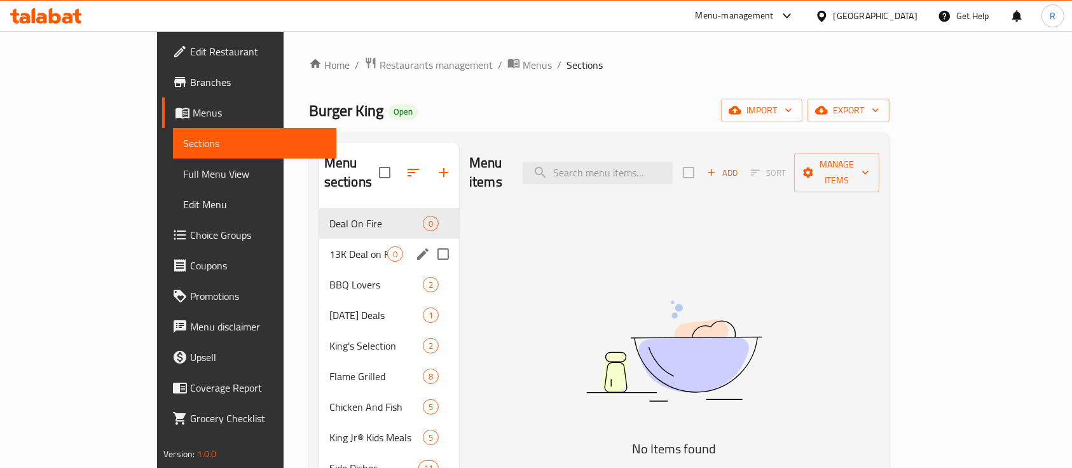
click at [319, 239] on div "13K Deal on Fire 0" at bounding box center [389, 254] width 140 height 31
click at [330, 246] on span "13K Deal on Fire" at bounding box center [359, 253] width 58 height 15
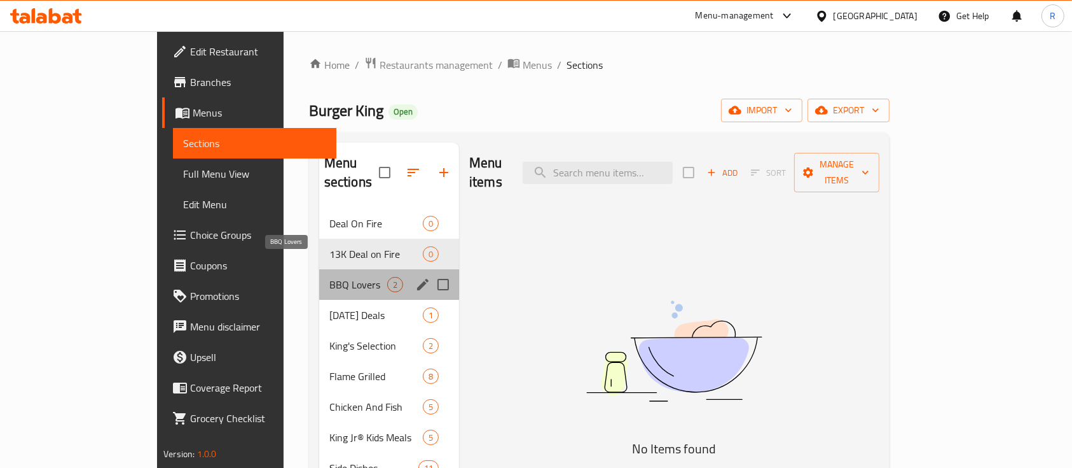
drag, startPoint x: 265, startPoint y: 260, endPoint x: 270, endPoint y: 275, distance: 15.9
click at [330, 277] on span "BBQ Lovers" at bounding box center [359, 284] width 58 height 15
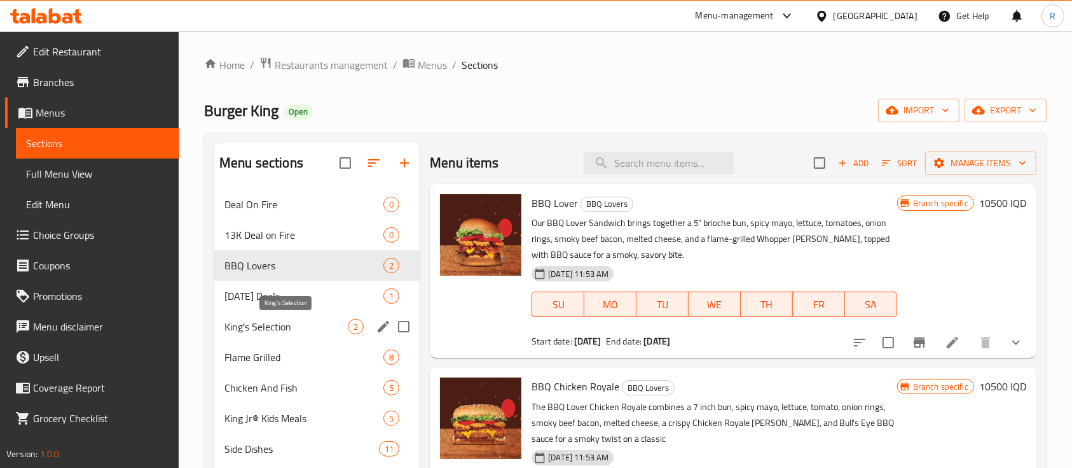
drag, startPoint x: 286, startPoint y: 331, endPoint x: 287, endPoint y: 338, distance: 7.0
click at [288, 333] on span "King's Selection" at bounding box center [286, 326] width 123 height 15
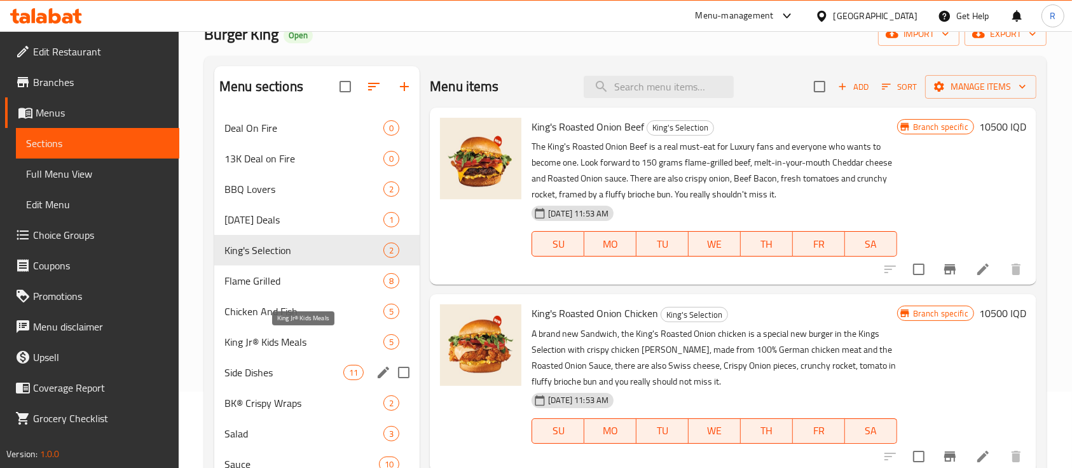
scroll to position [85, 0]
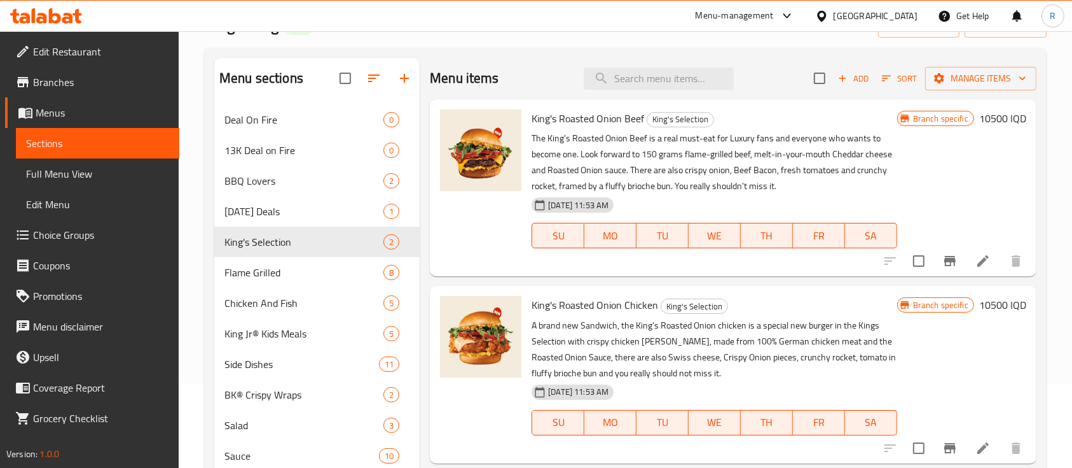
click at [988, 257] on icon at bounding box center [983, 260] width 11 height 11
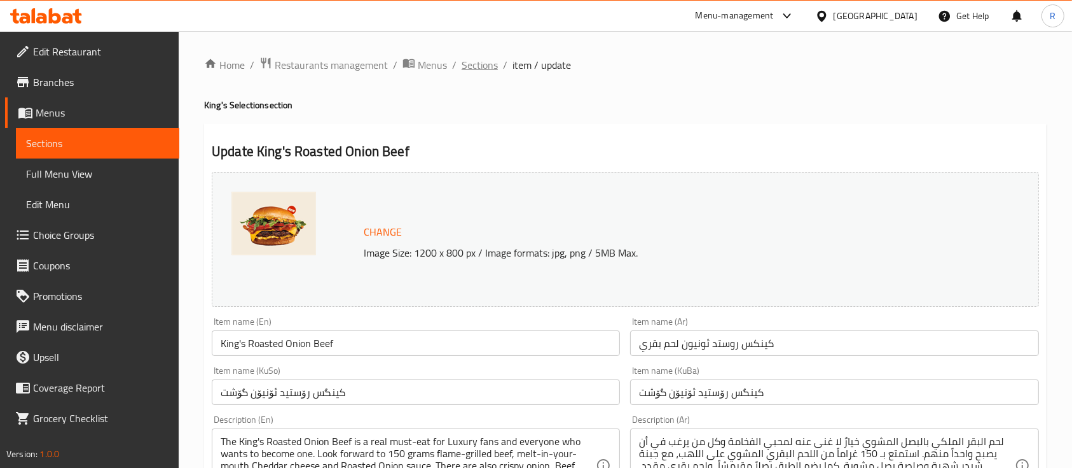
click at [476, 57] on span "Sections" at bounding box center [480, 64] width 36 height 15
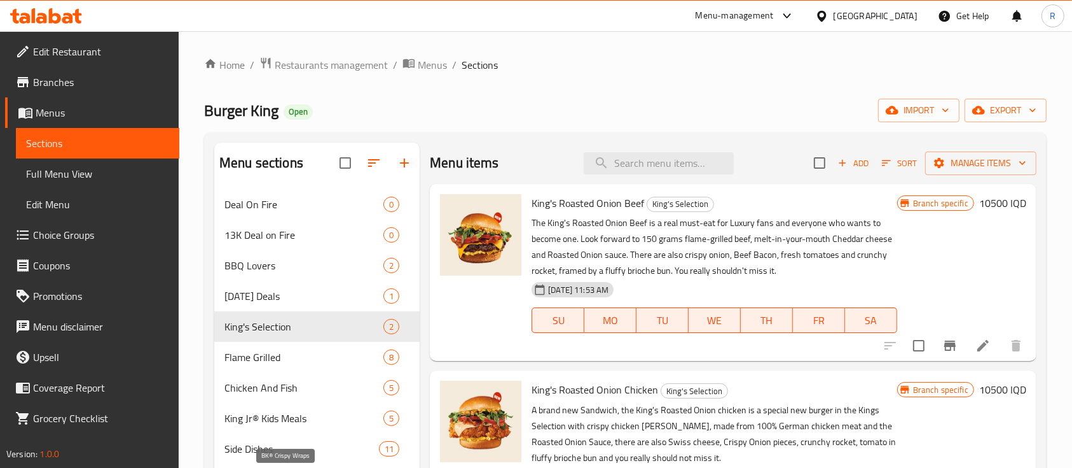
scroll to position [189, 0]
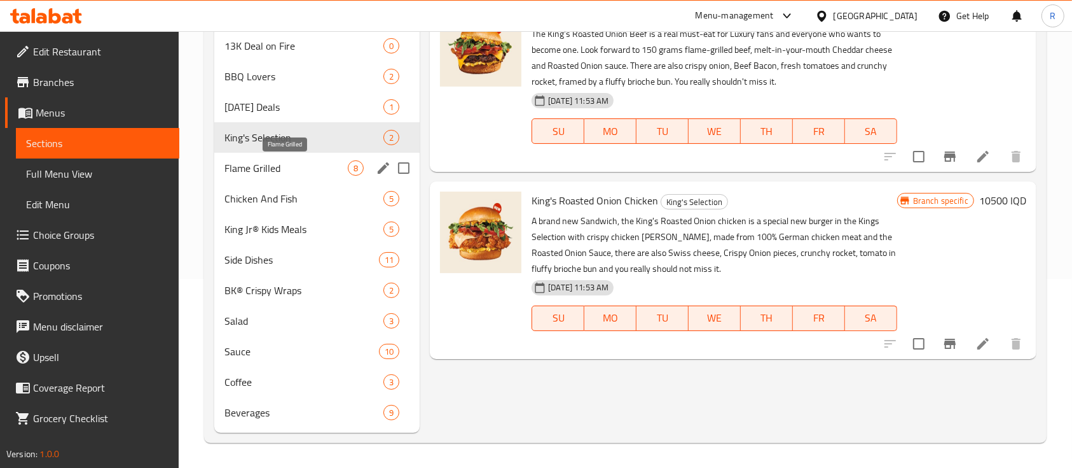
drag, startPoint x: 229, startPoint y: 161, endPoint x: 276, endPoint y: 179, distance: 50.3
click at [230, 162] on span "Flame Grilled" at bounding box center [286, 167] width 123 height 15
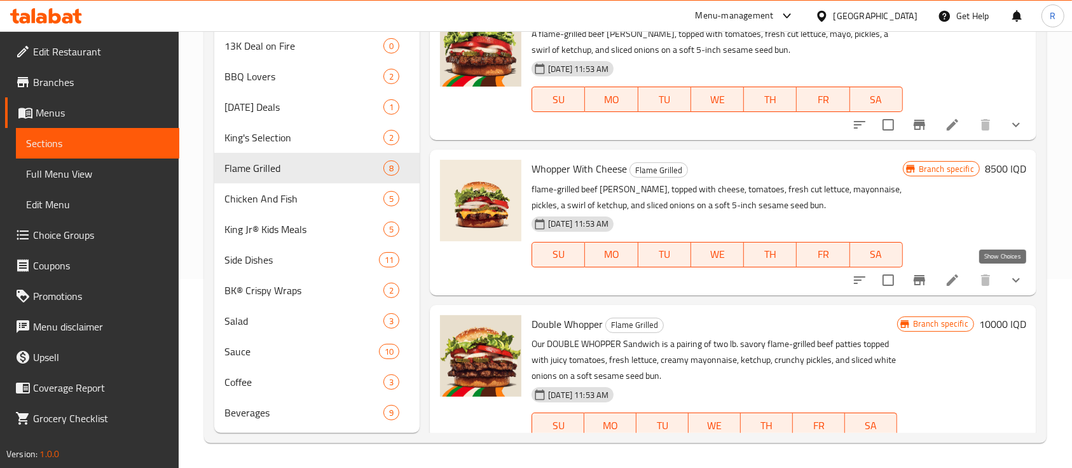
click at [1011, 282] on button "show more" at bounding box center [1016, 280] width 31 height 31
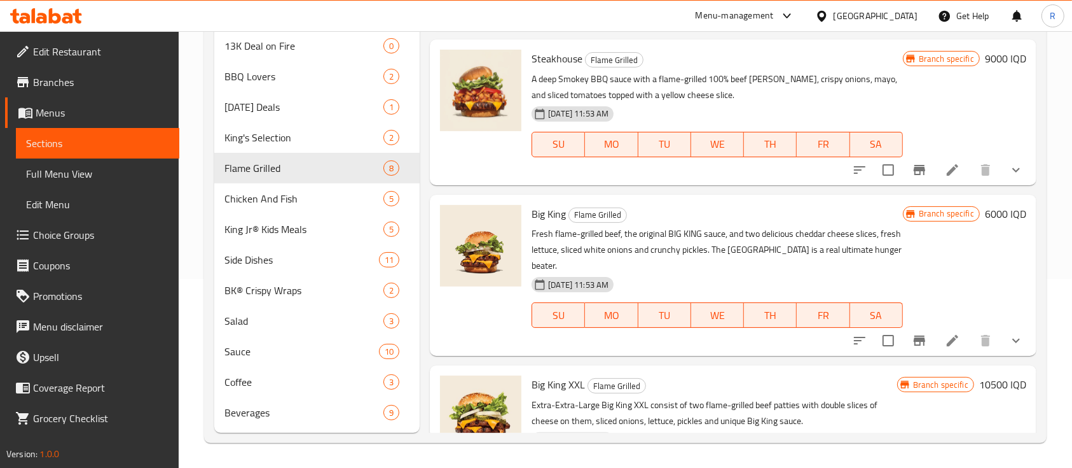
scroll to position [593, 0]
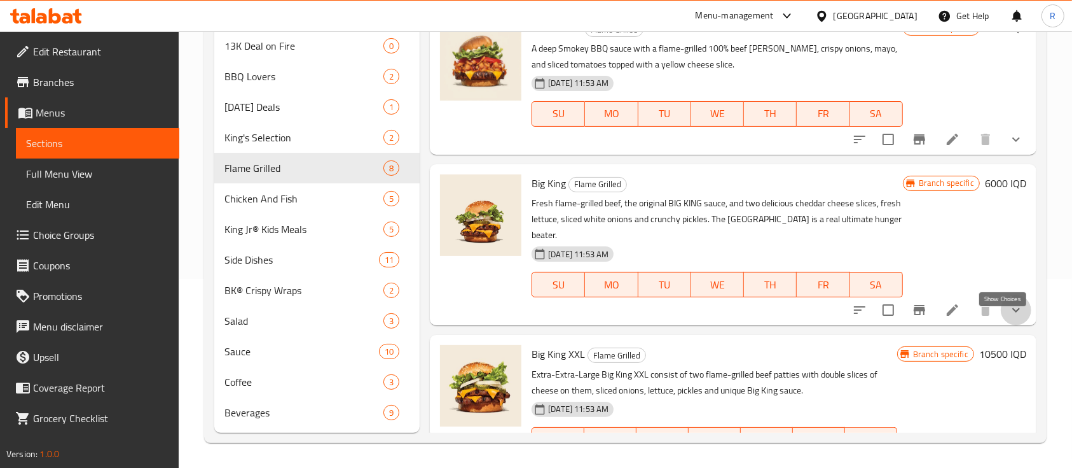
click at [1009, 317] on icon "show more" at bounding box center [1016, 309] width 15 height 15
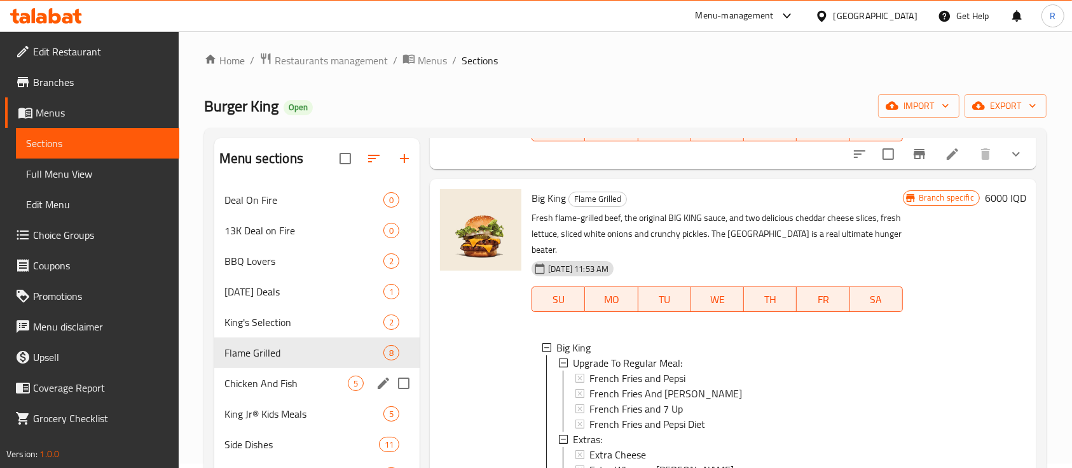
scroll to position [0, 0]
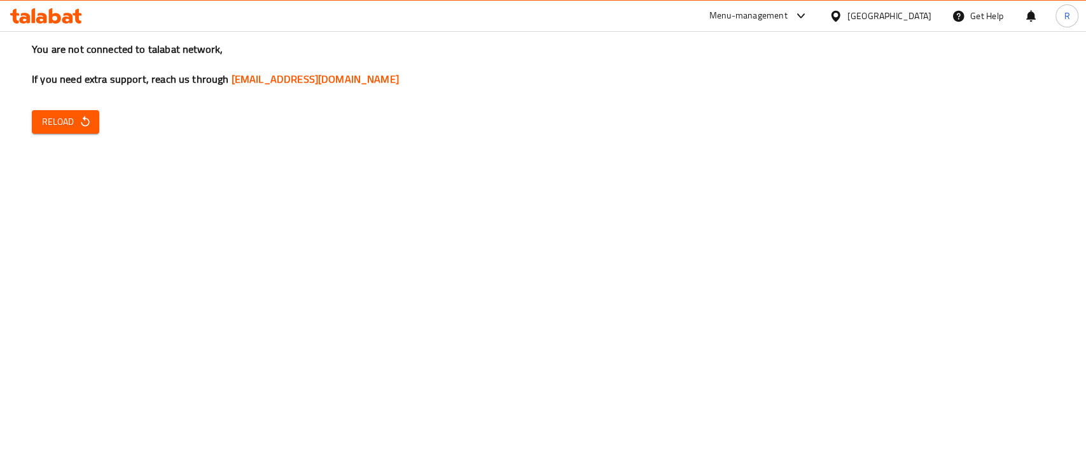
click at [20, 15] on icon at bounding box center [46, 15] width 72 height 15
